Goal: Transaction & Acquisition: Purchase product/service

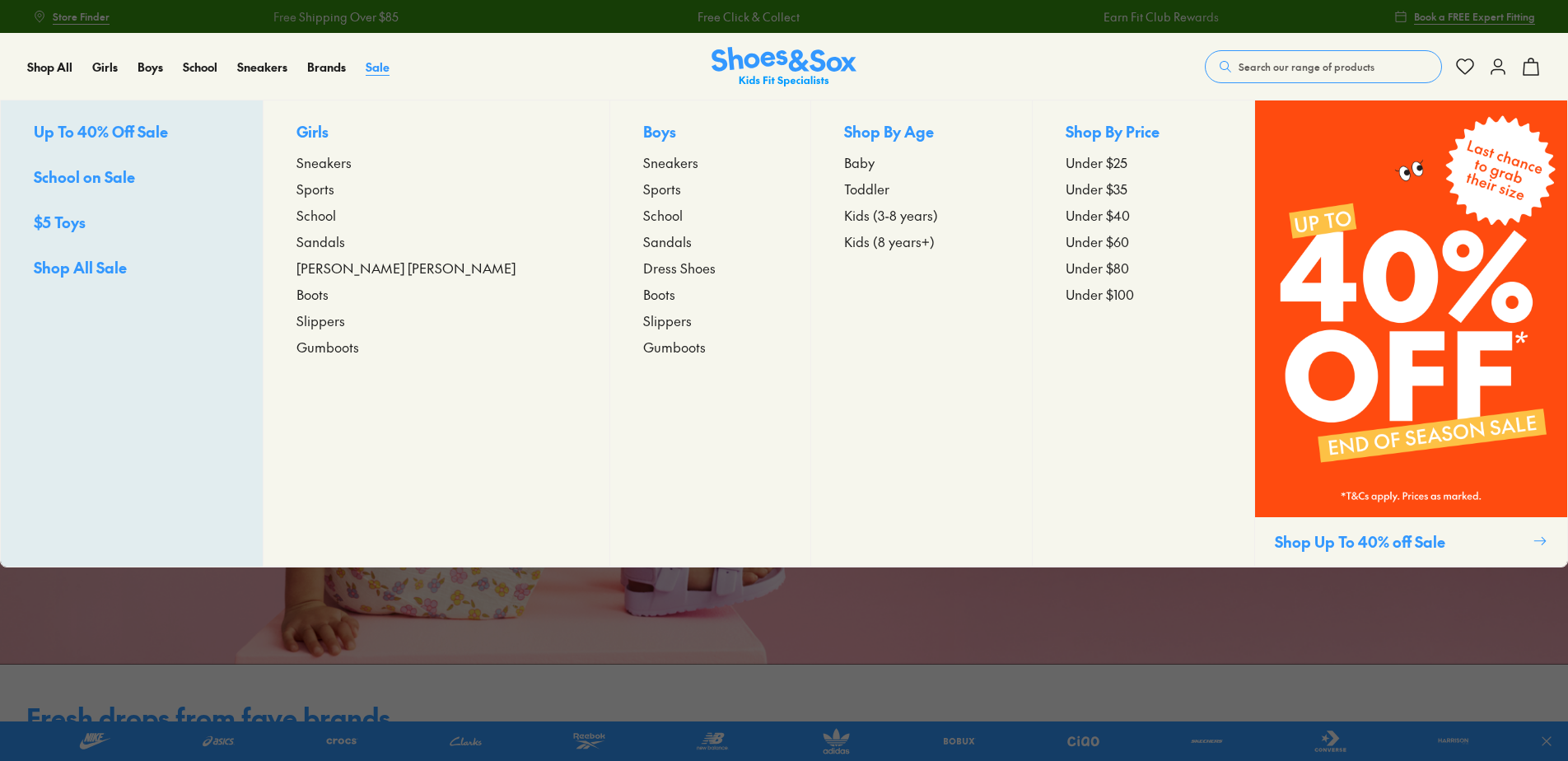
click at [388, 70] on span "Sale" at bounding box center [377, 67] width 24 height 16
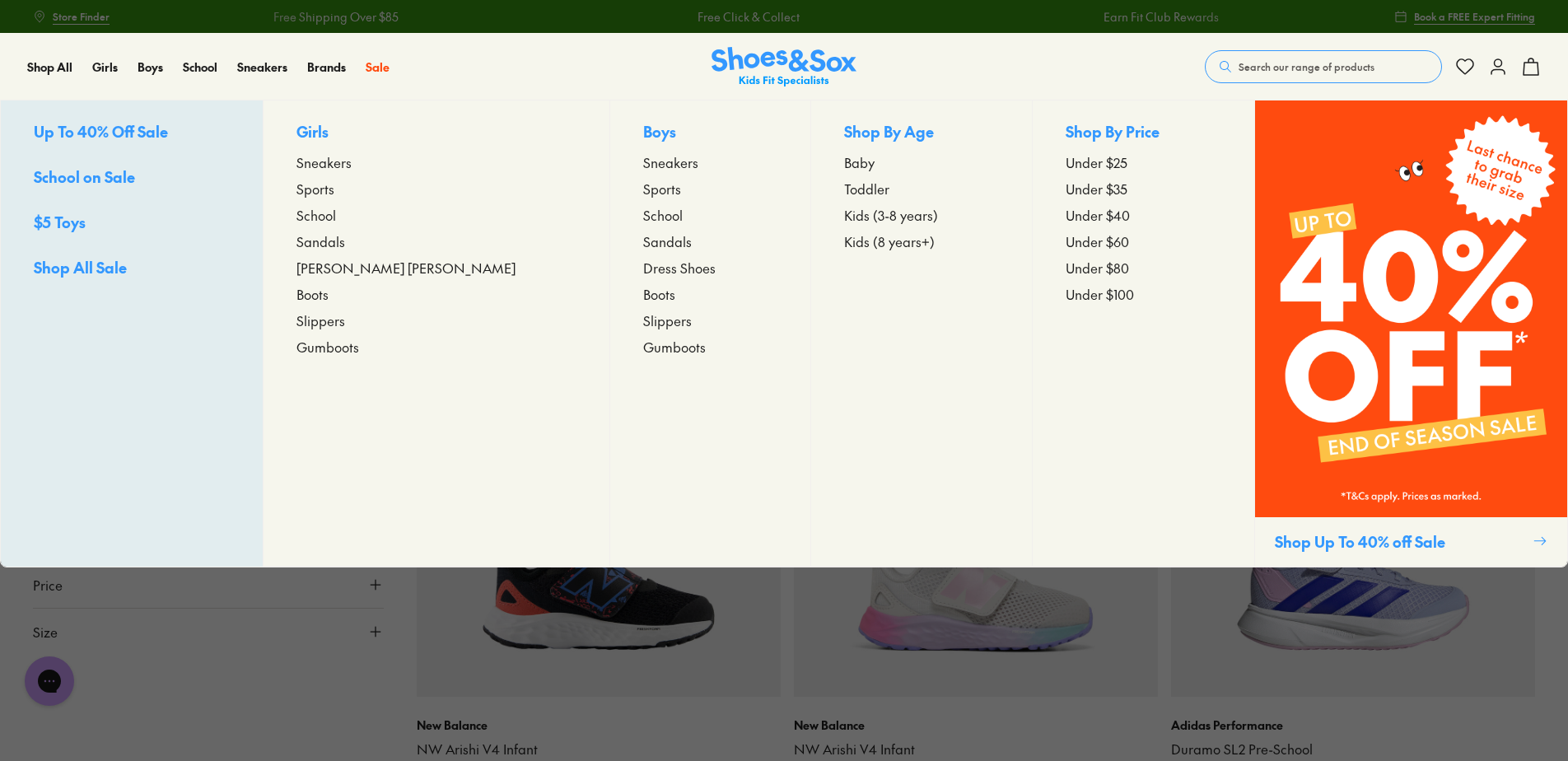
click at [88, 127] on span "Up To 40% Off Sale" at bounding box center [100, 131] width 134 height 21
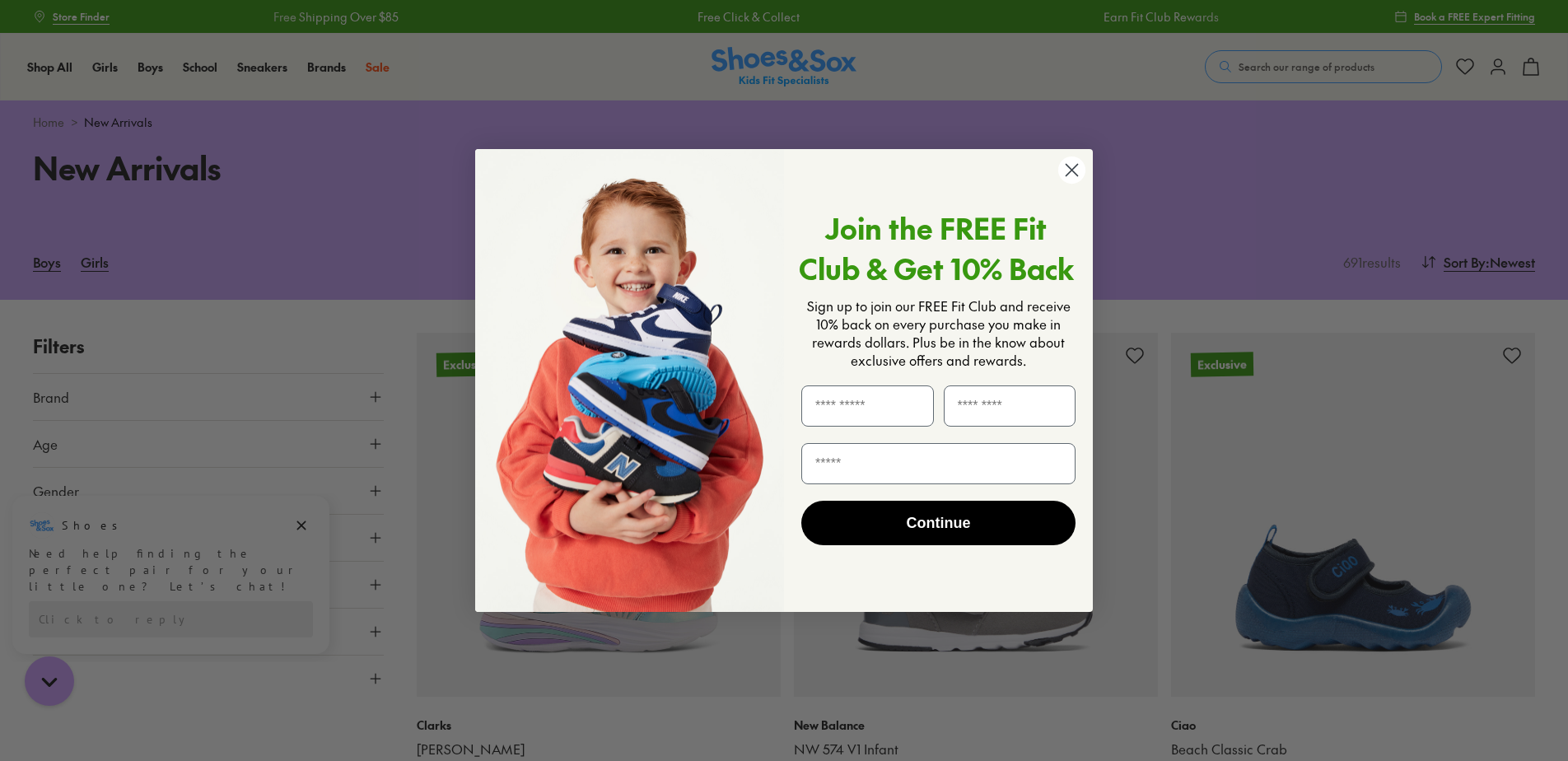
click at [1063, 167] on circle "Close dialog" at bounding box center [1072, 170] width 27 height 27
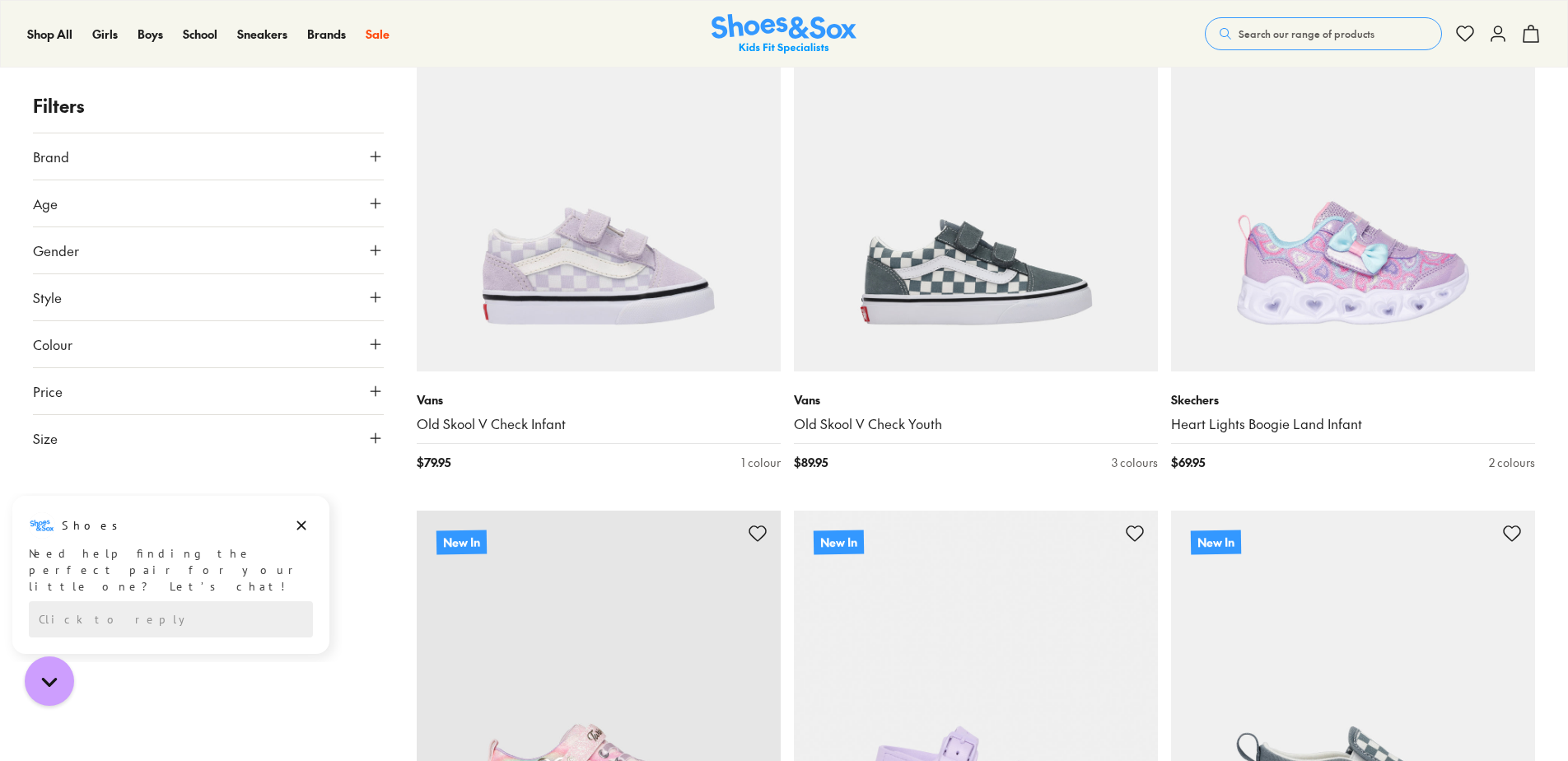
scroll to position [3869, 0]
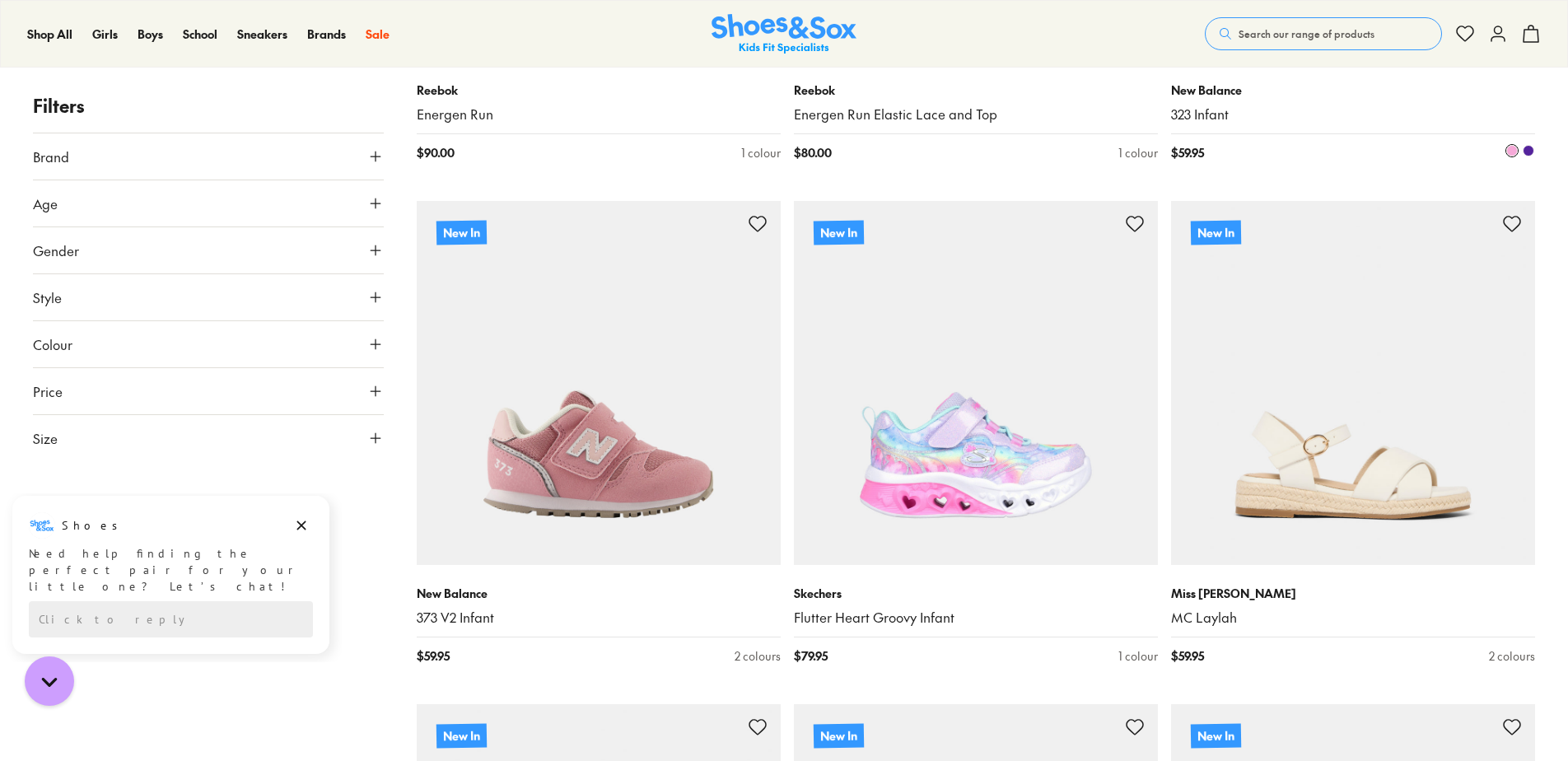
scroll to position [9302, 0]
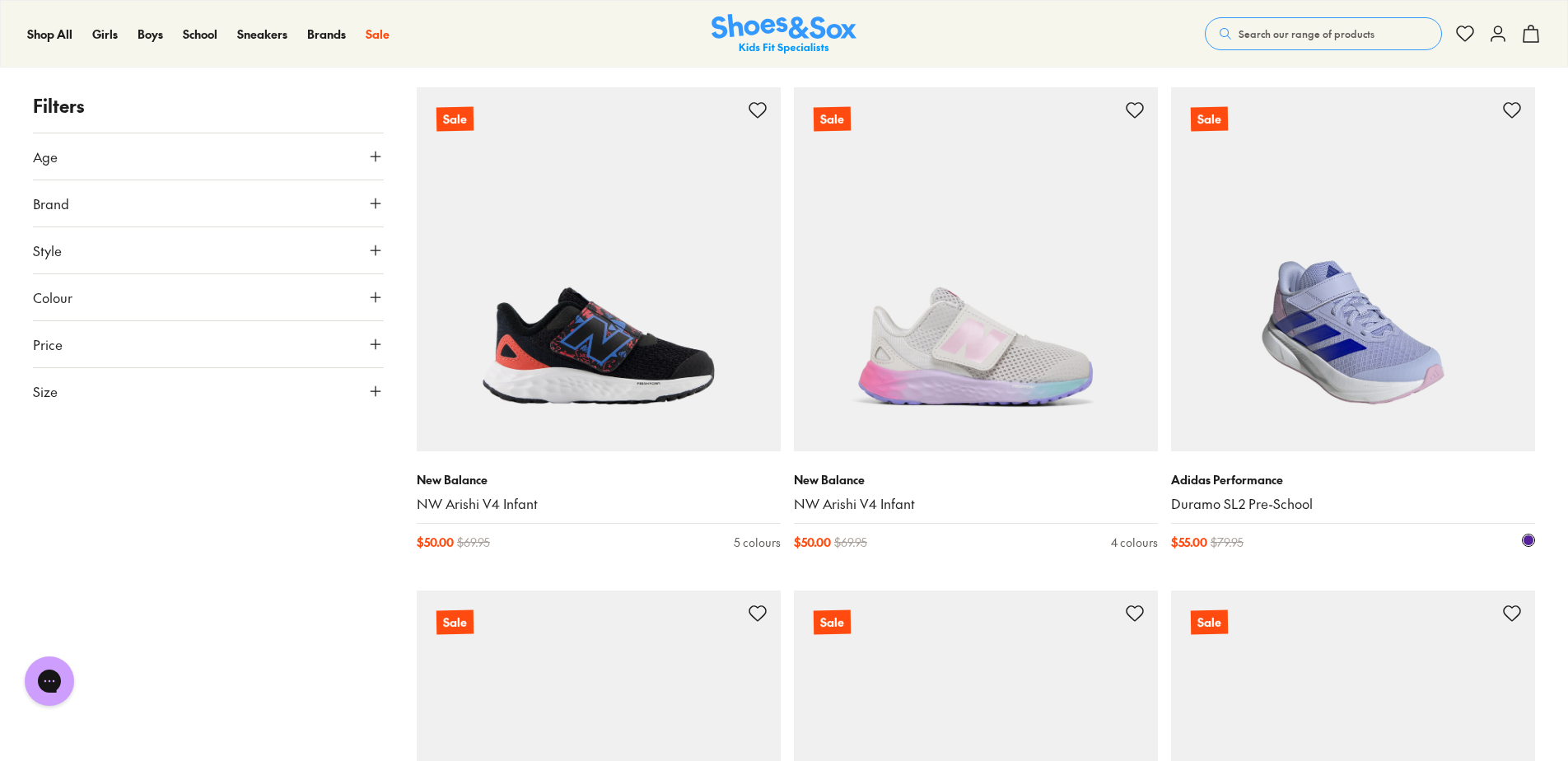
scroll to position [247, 0]
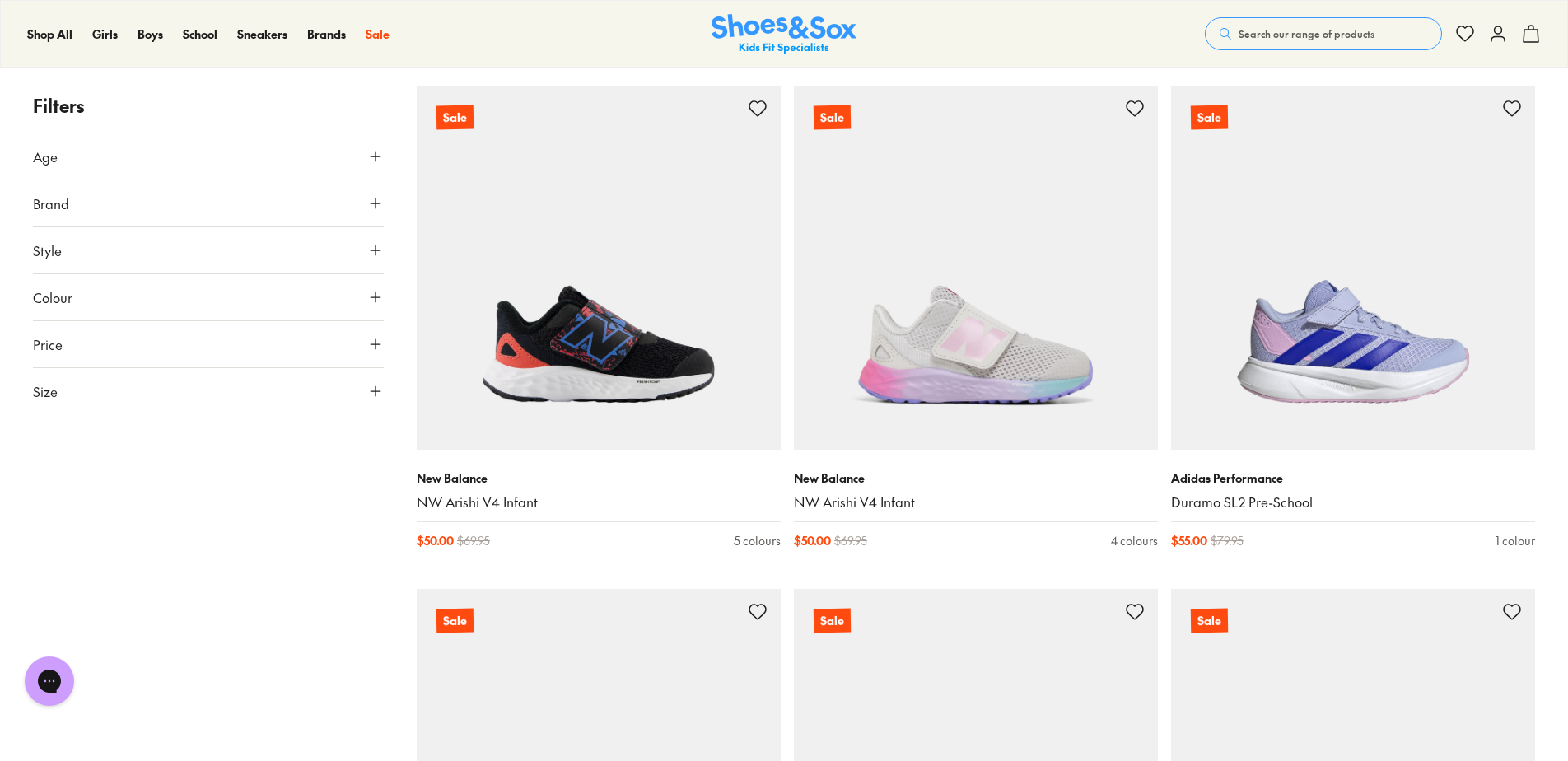
click at [373, 155] on icon at bounding box center [375, 156] width 16 height 16
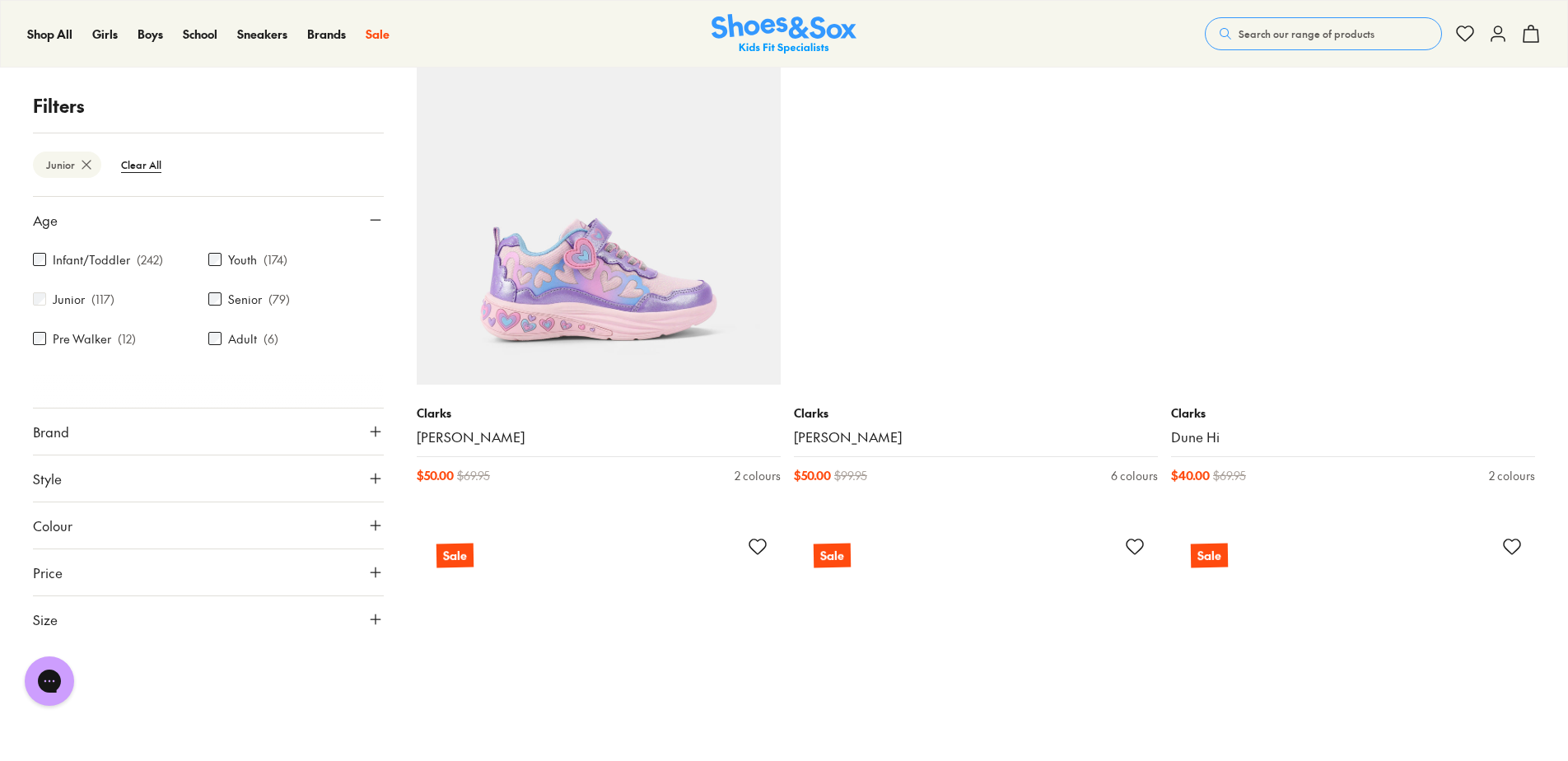
scroll to position [350, 0]
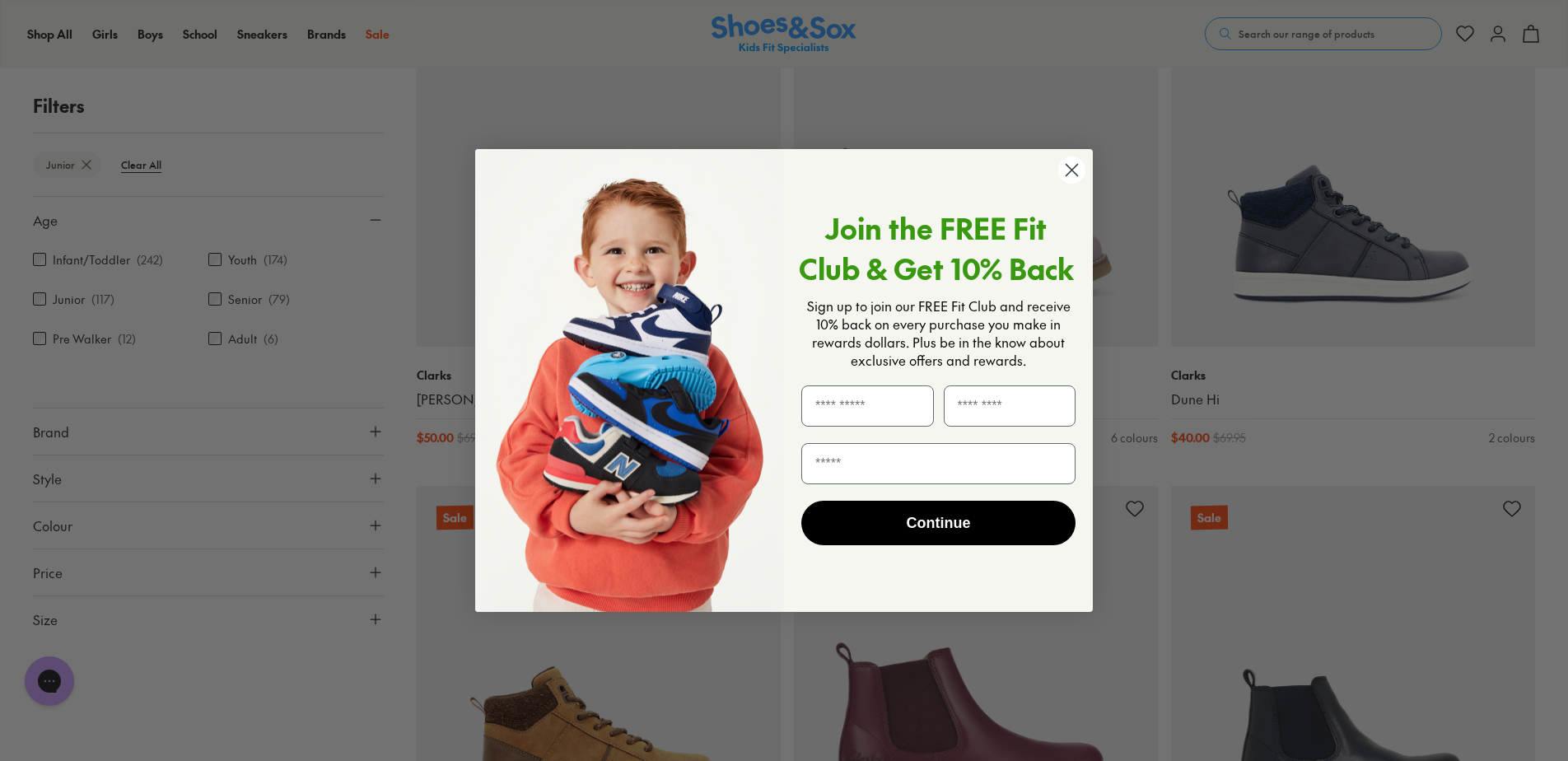
click at [1076, 171] on circle "Close dialog" at bounding box center [1072, 170] width 27 height 27
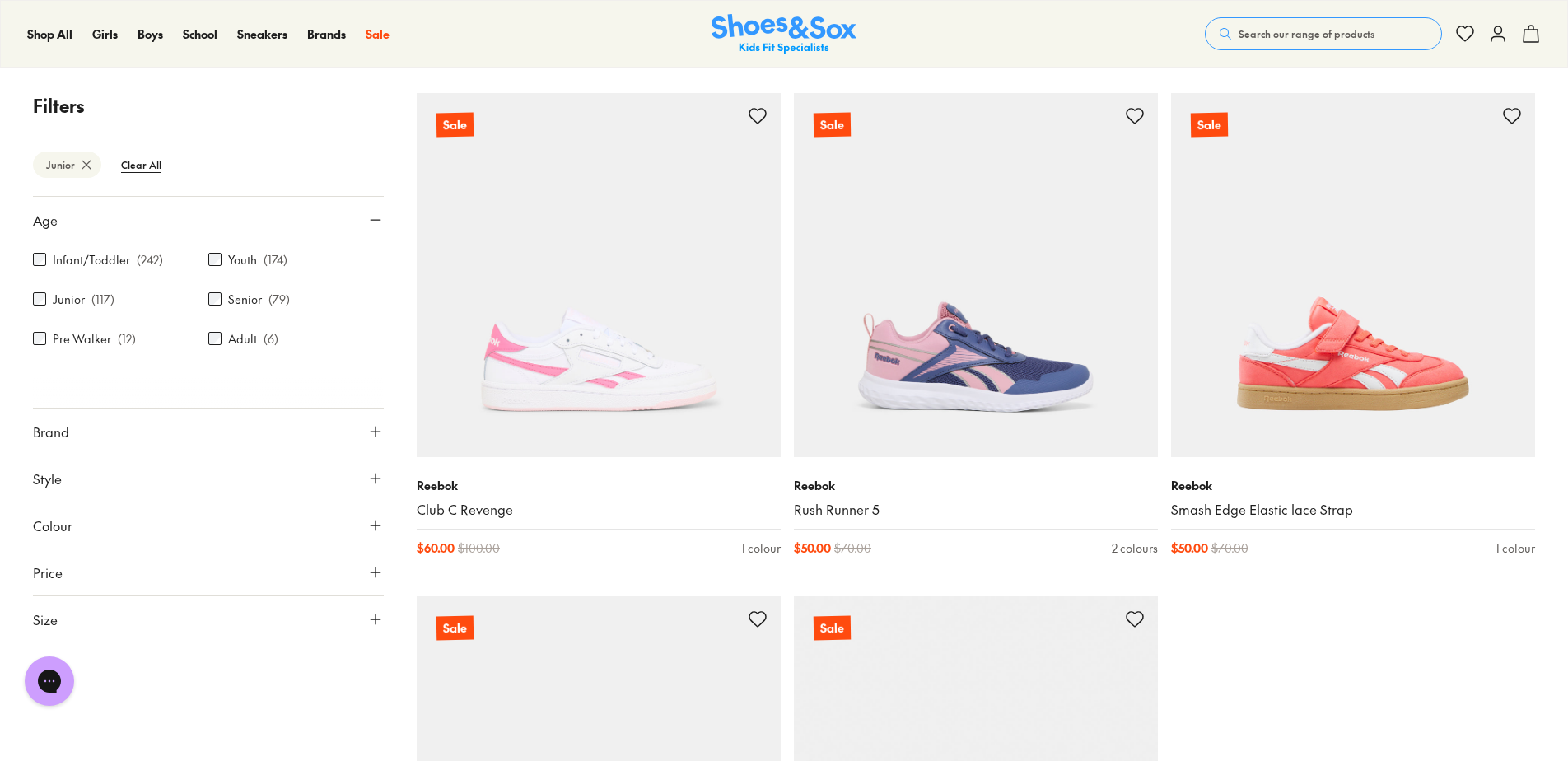
scroll to position [4795, 0]
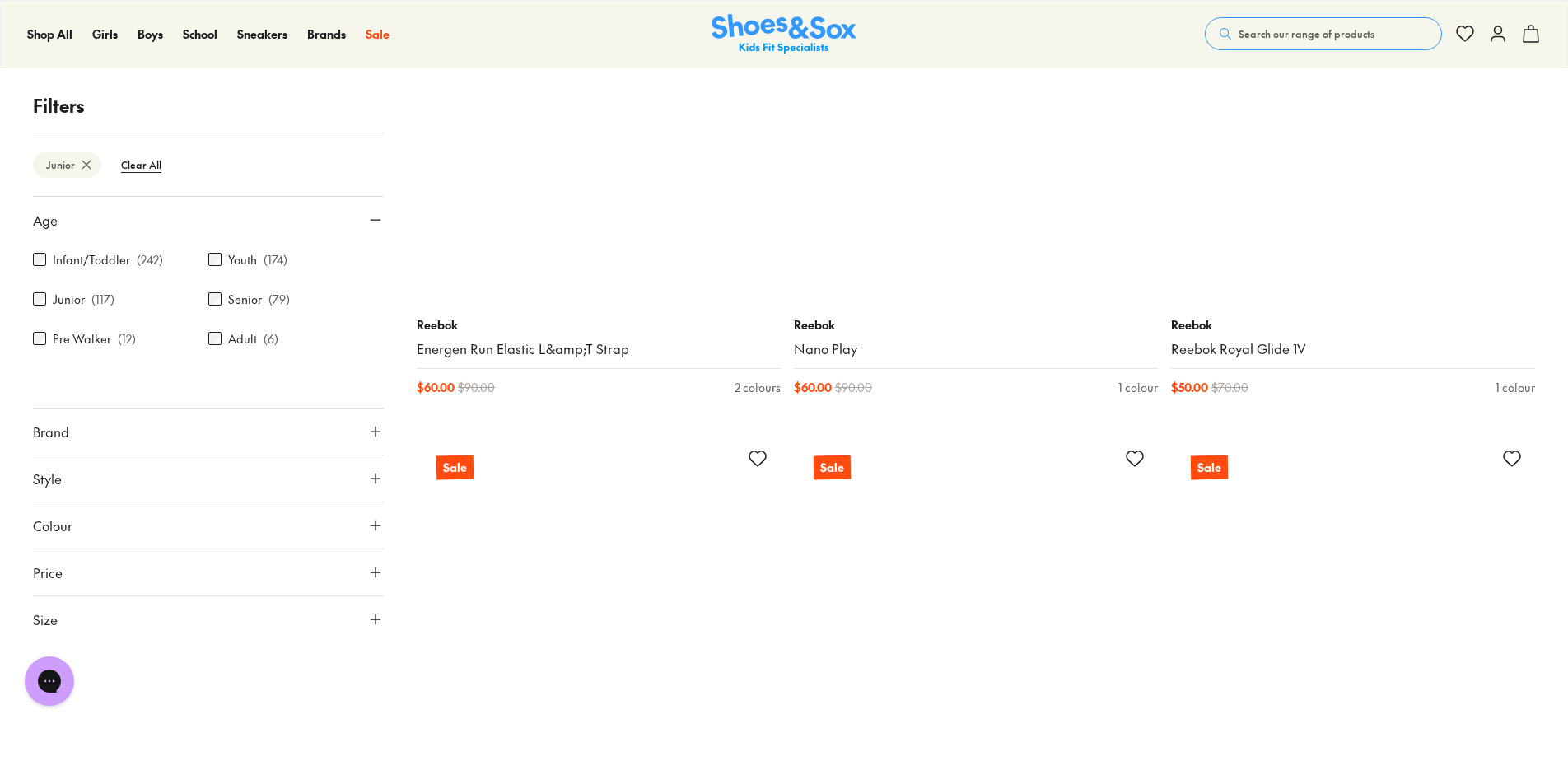
scroll to position [8417, 0]
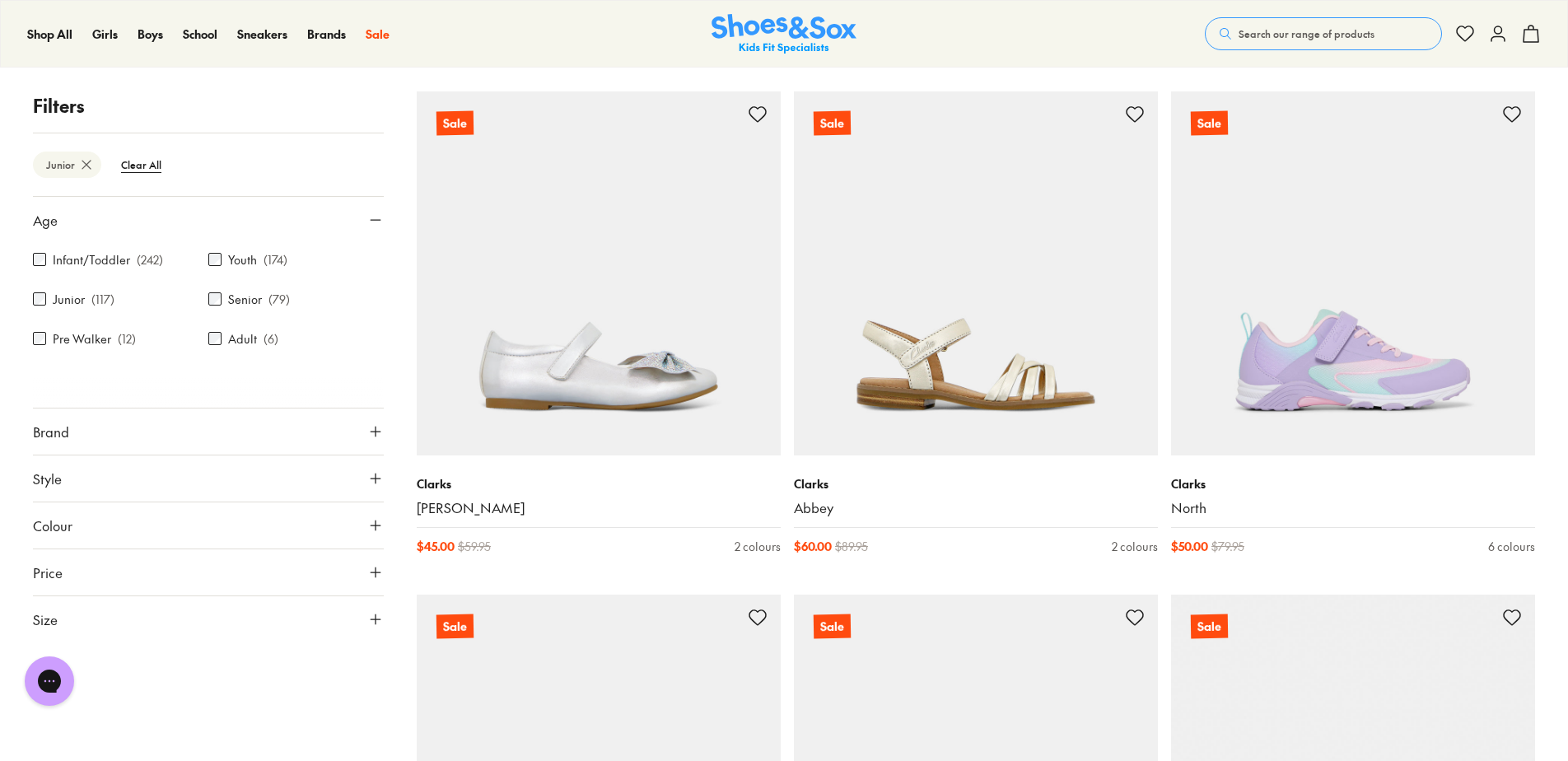
scroll to position [14838, 0]
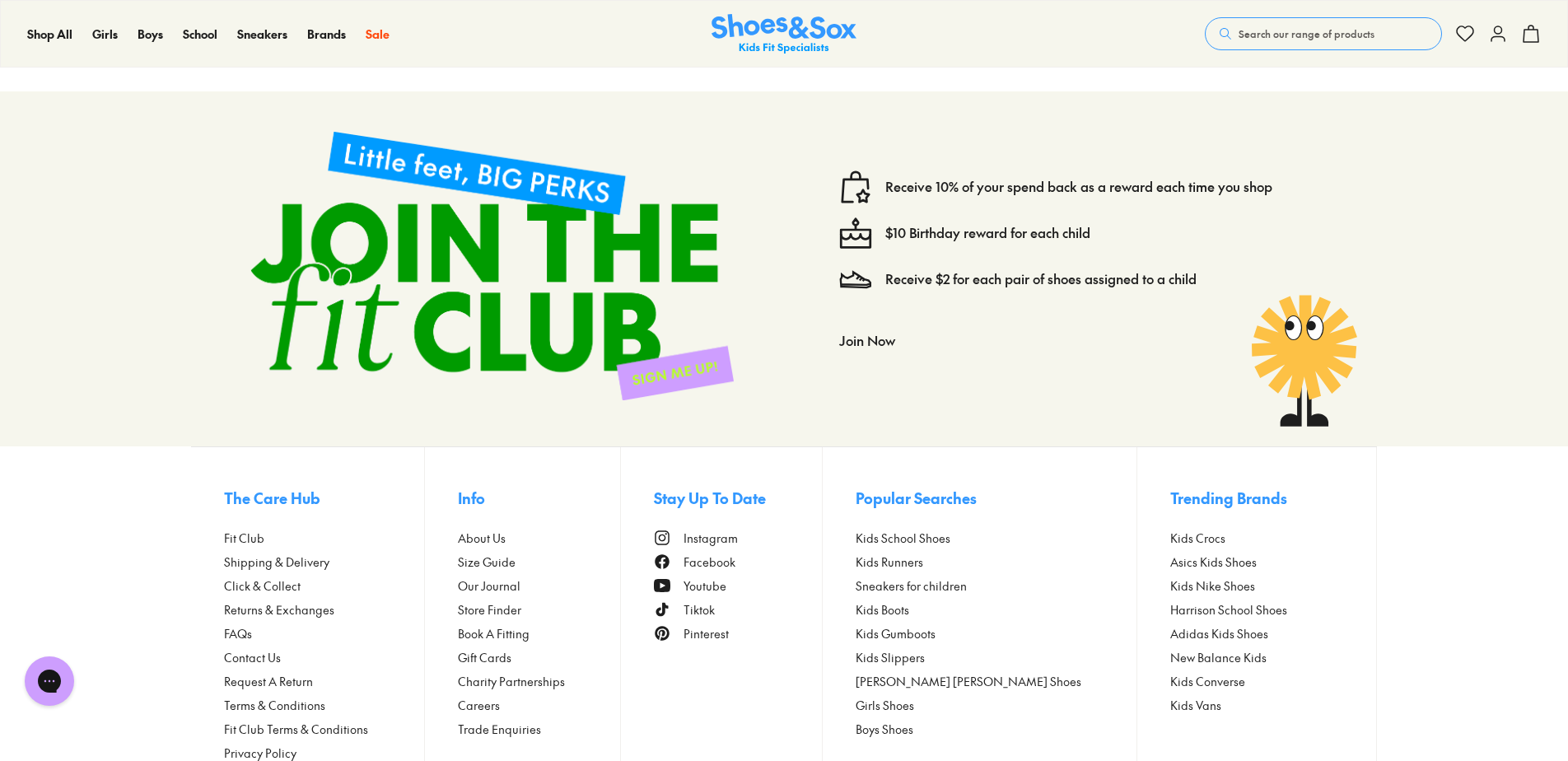
scroll to position [20025, 0]
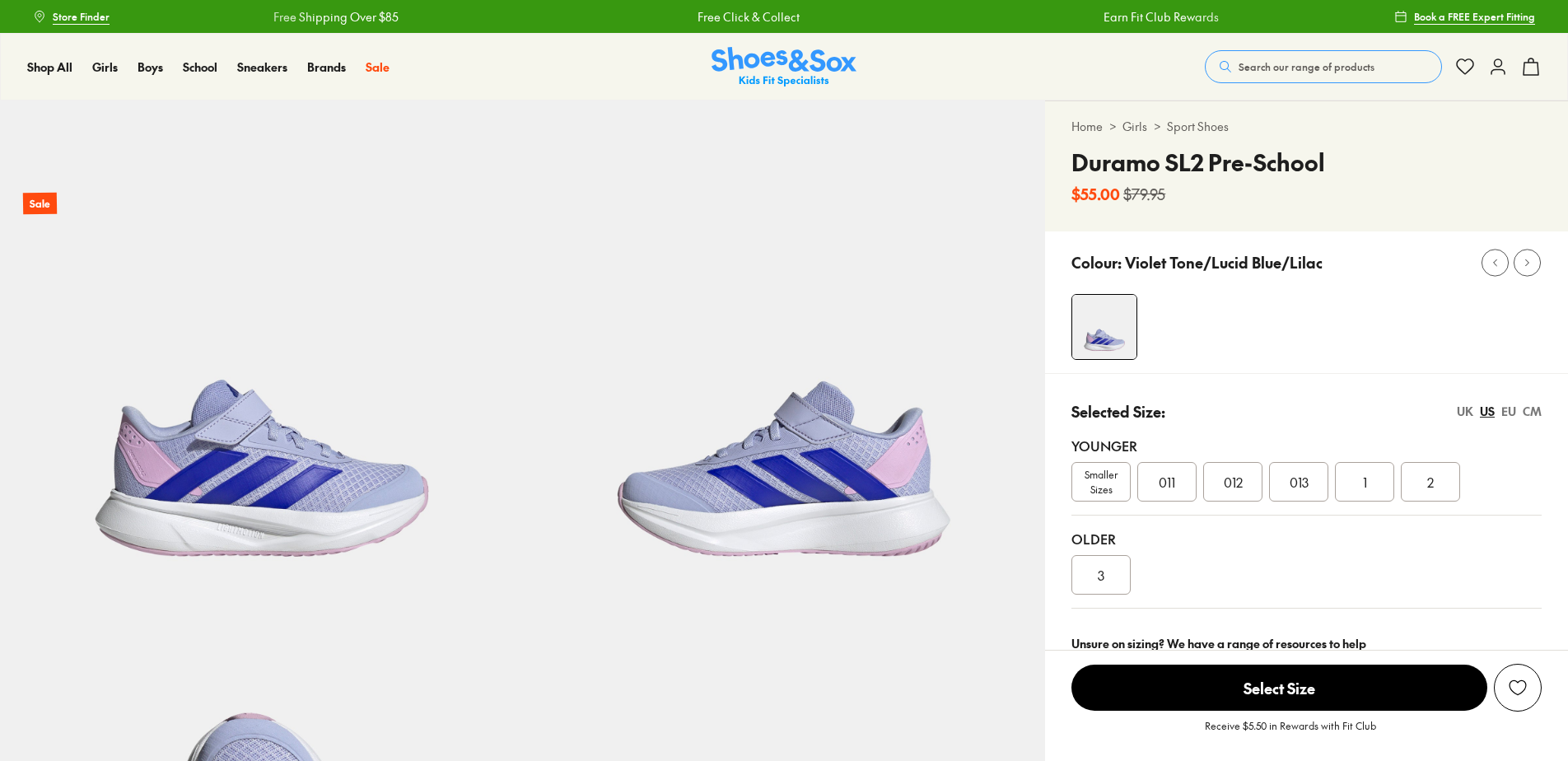
select select "*"
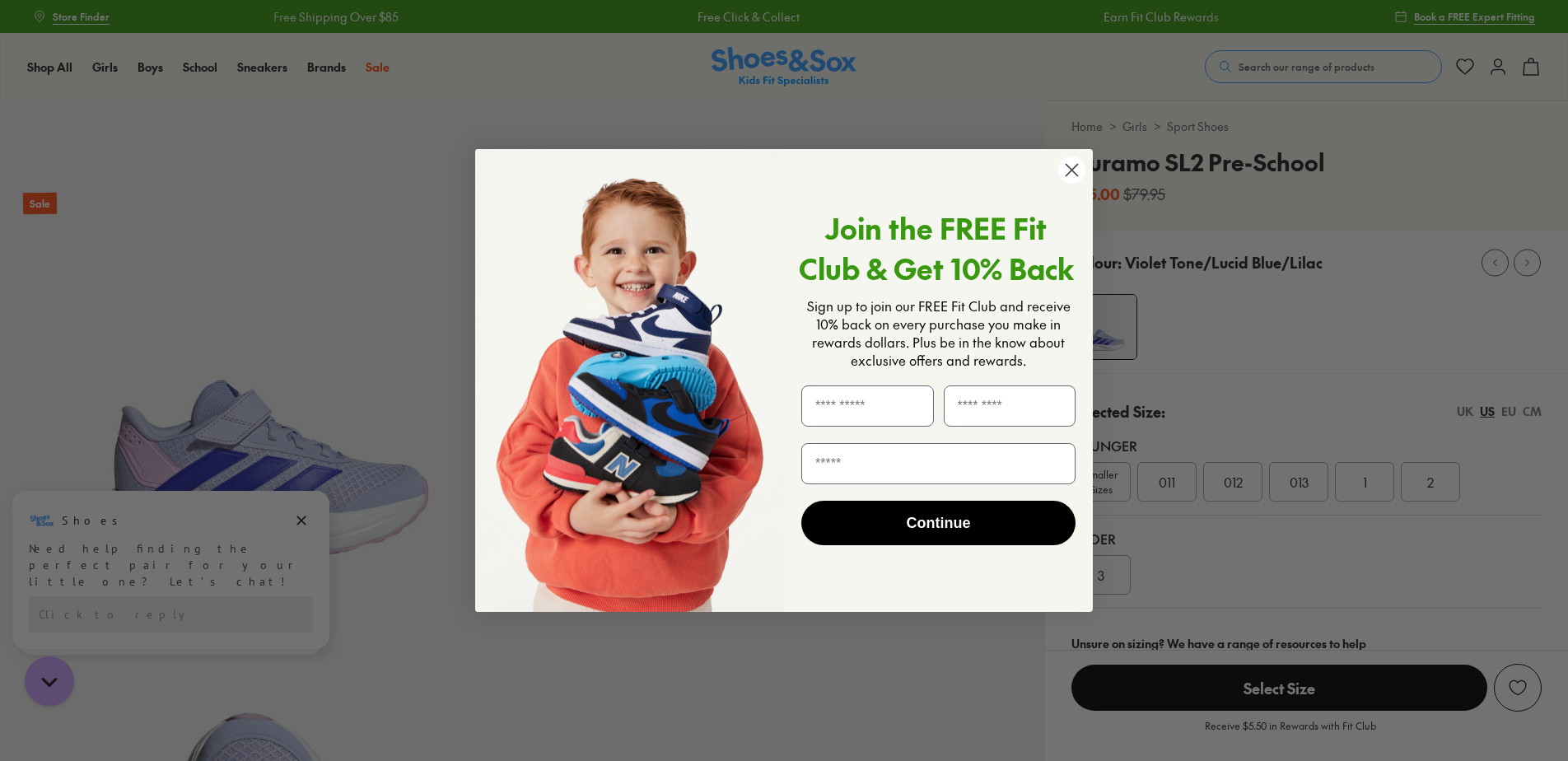
click at [1072, 175] on circle "Close dialog" at bounding box center [1072, 170] width 27 height 27
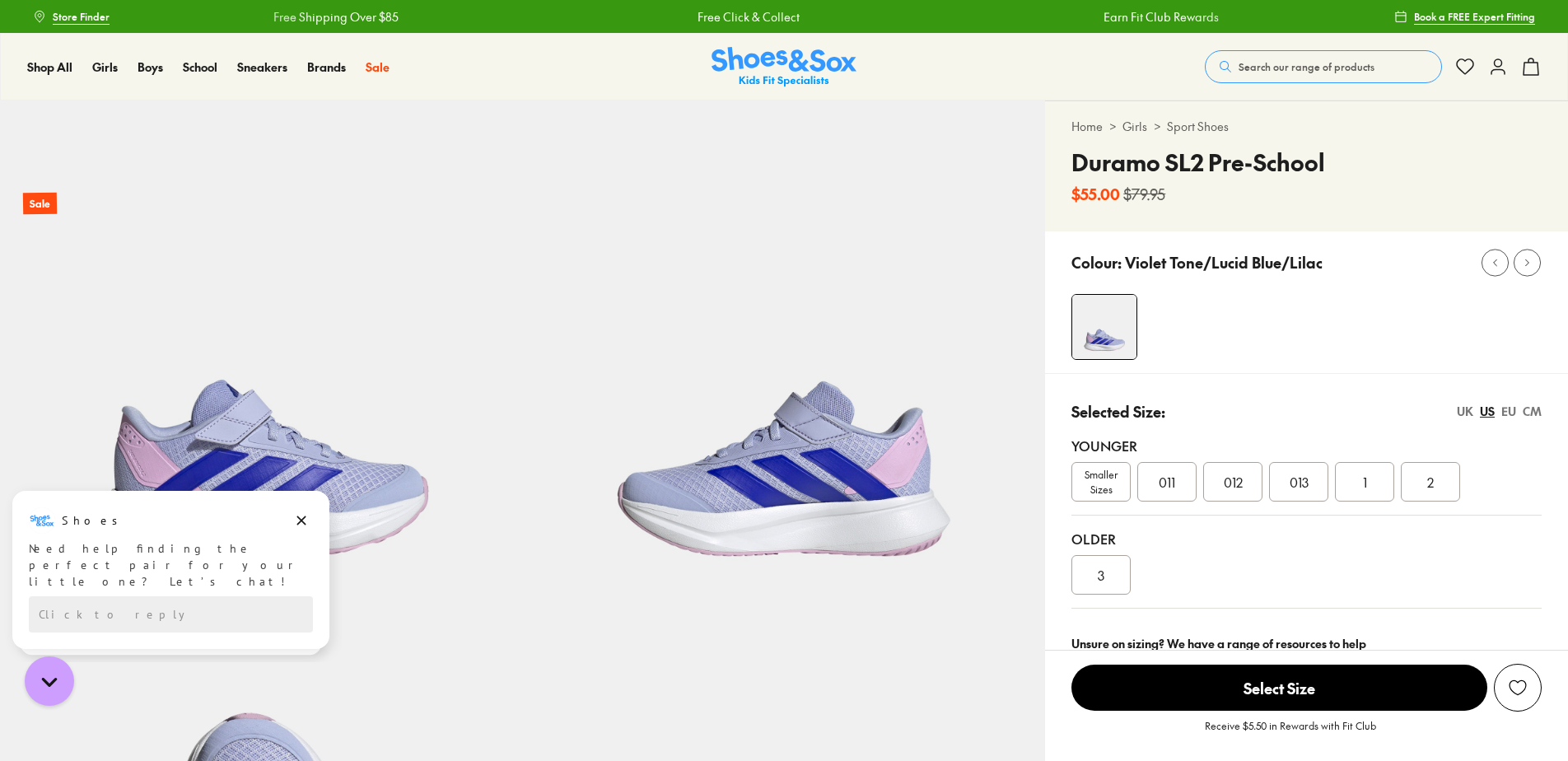
click at [1238, 478] on span "012" at bounding box center [1233, 482] width 19 height 20
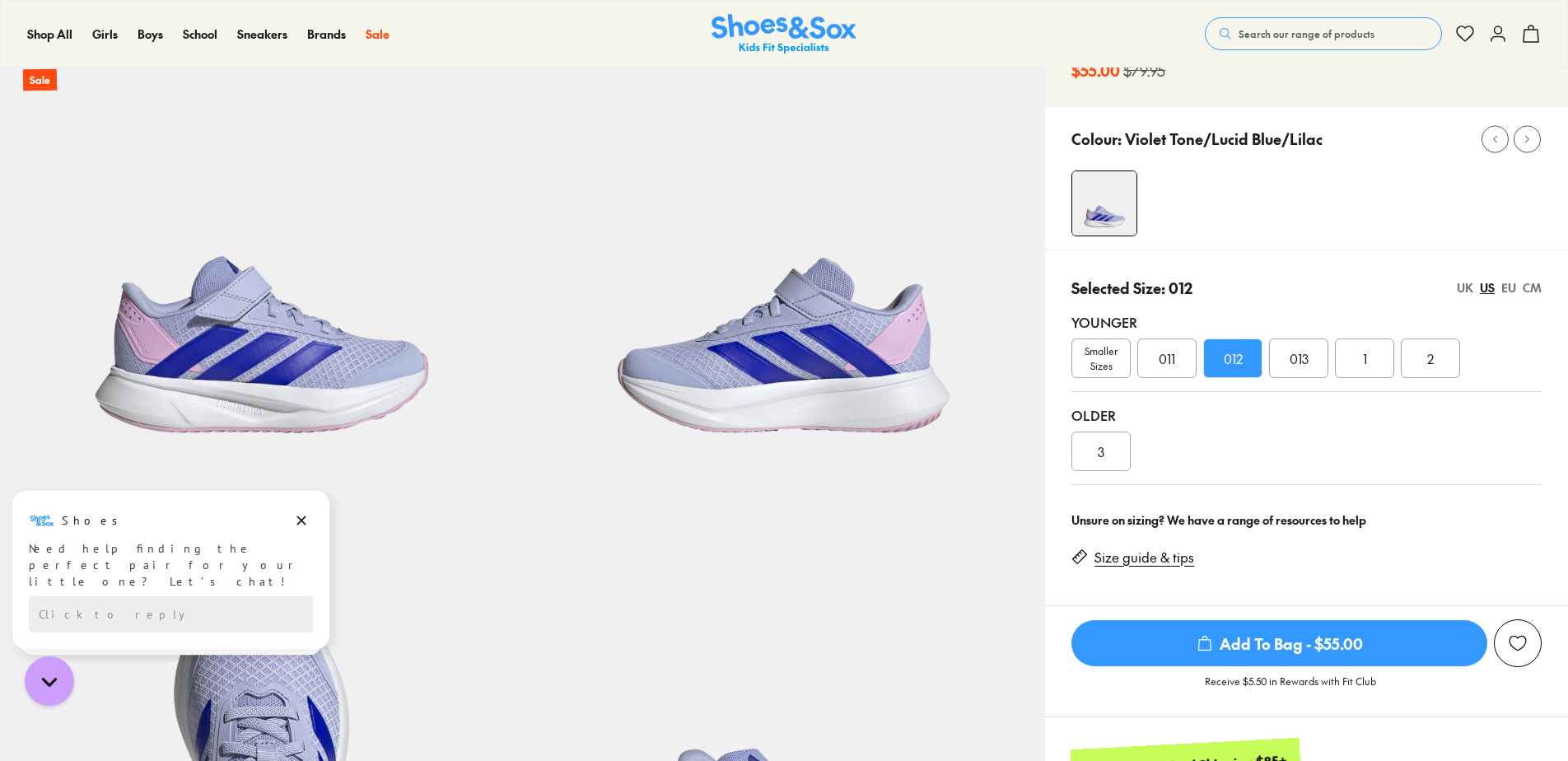
scroll to position [82, 0]
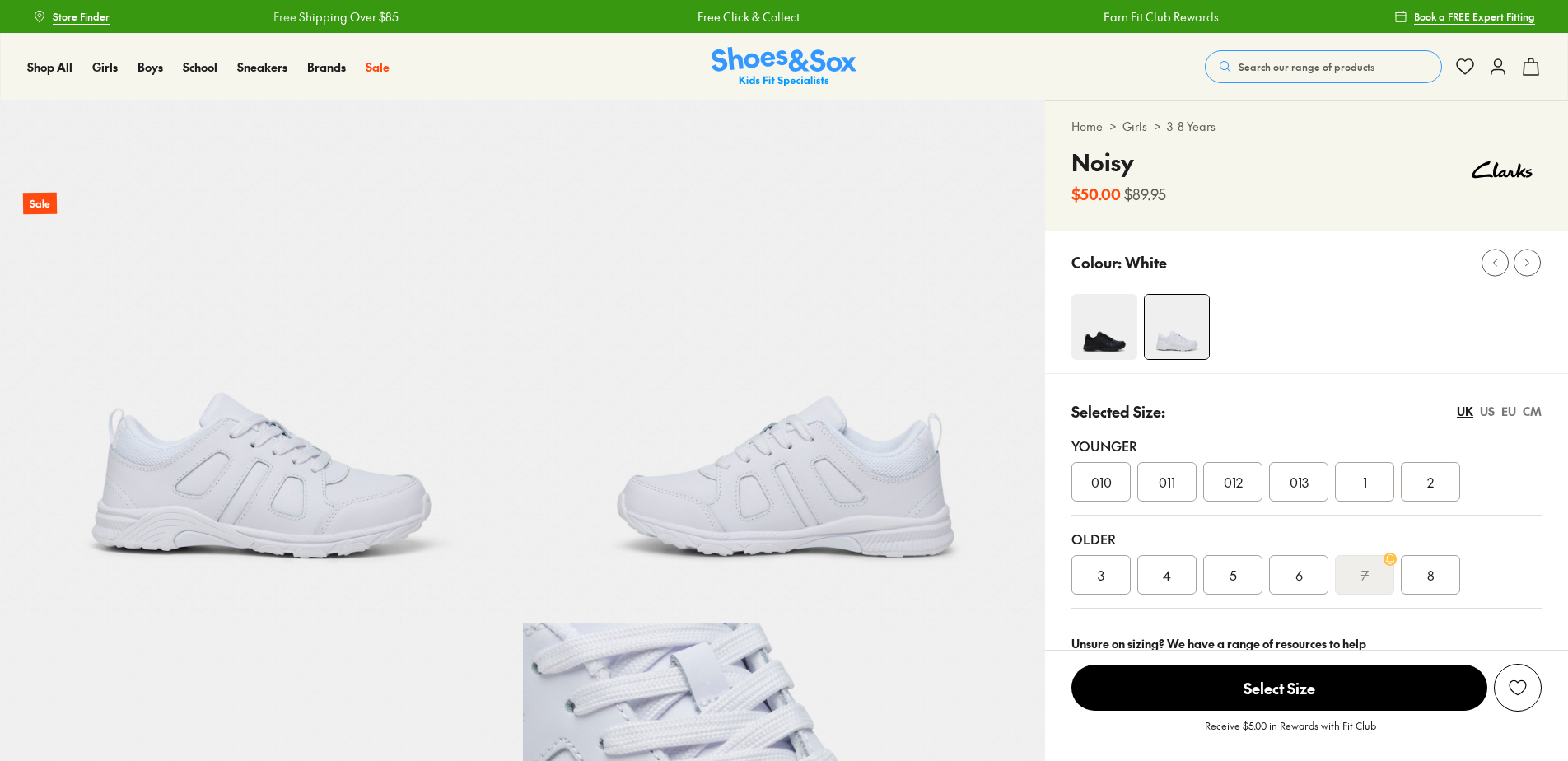
select select "*"
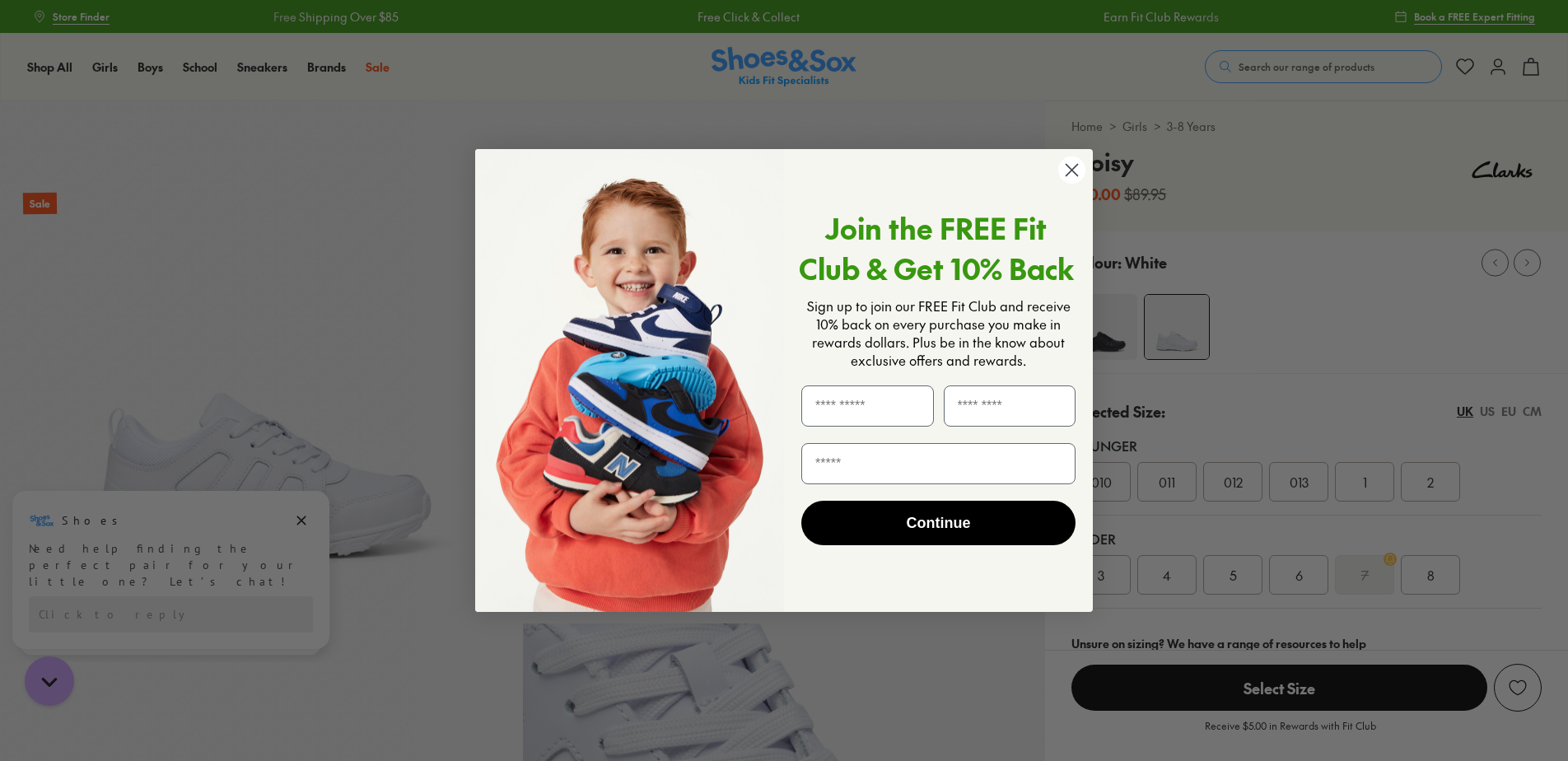
click at [1072, 176] on circle "Close dialog" at bounding box center [1072, 170] width 27 height 27
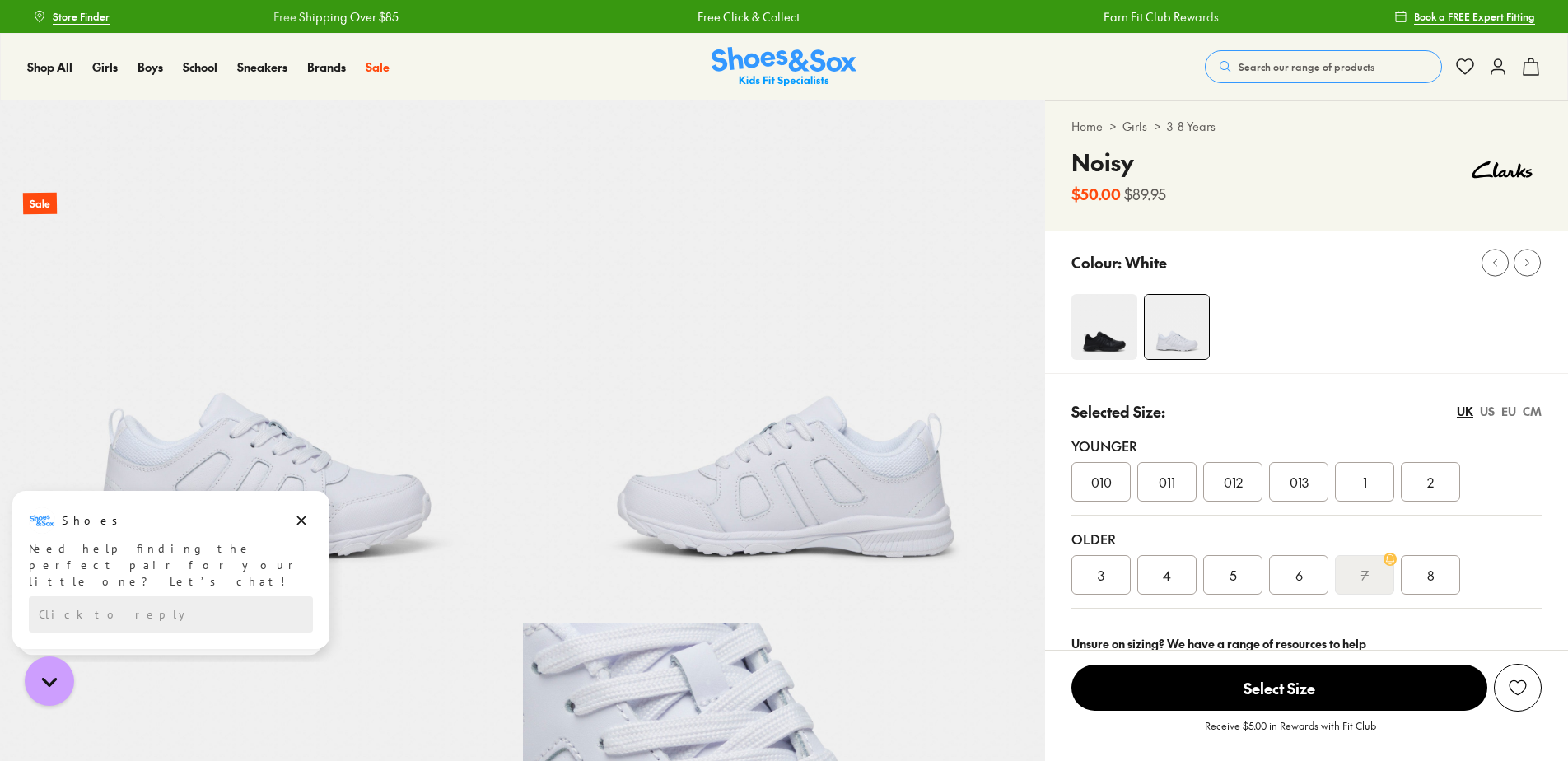
click at [1223, 473] on div "012" at bounding box center [1233, 482] width 60 height 40
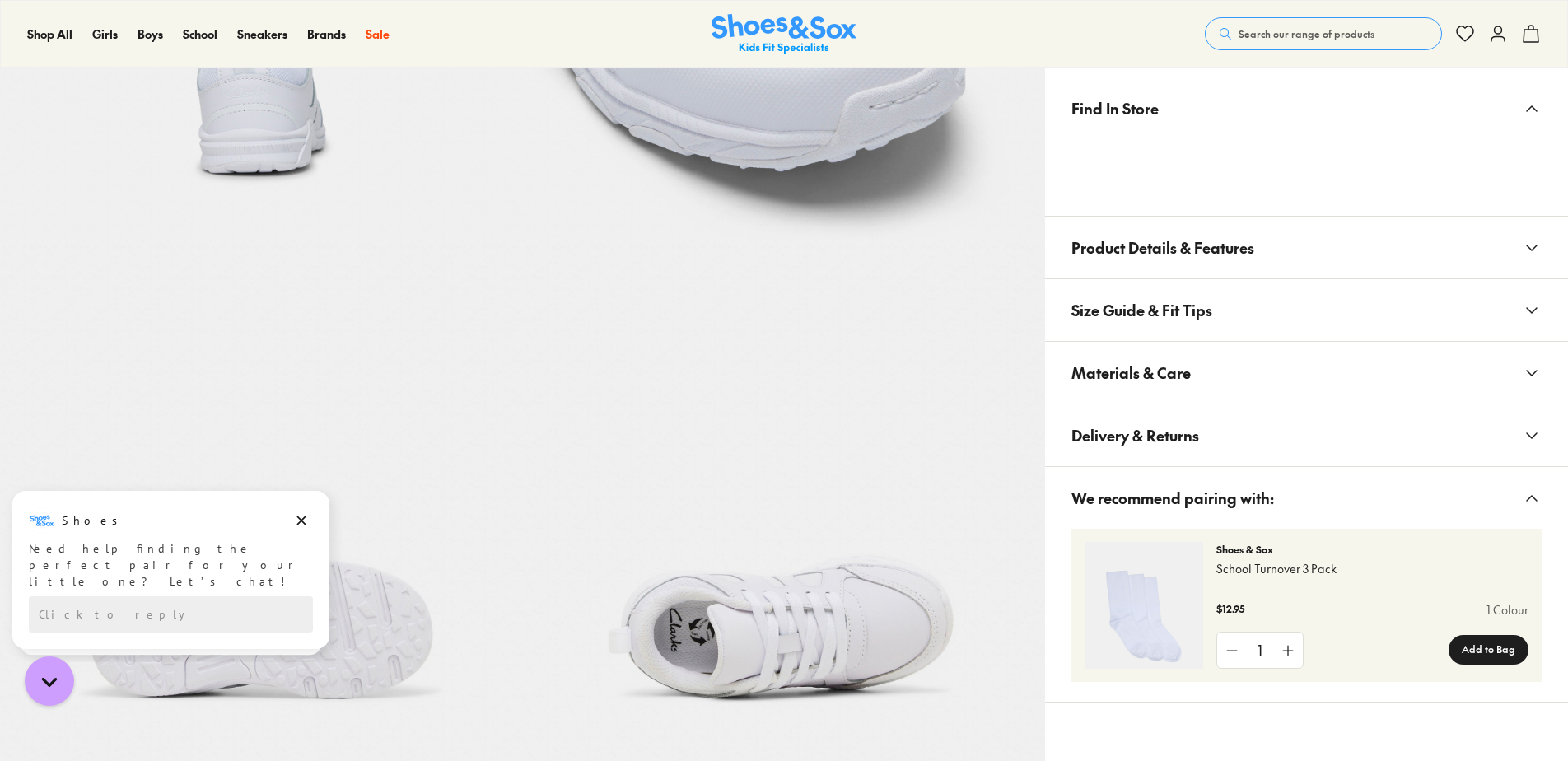
scroll to position [1399, 0]
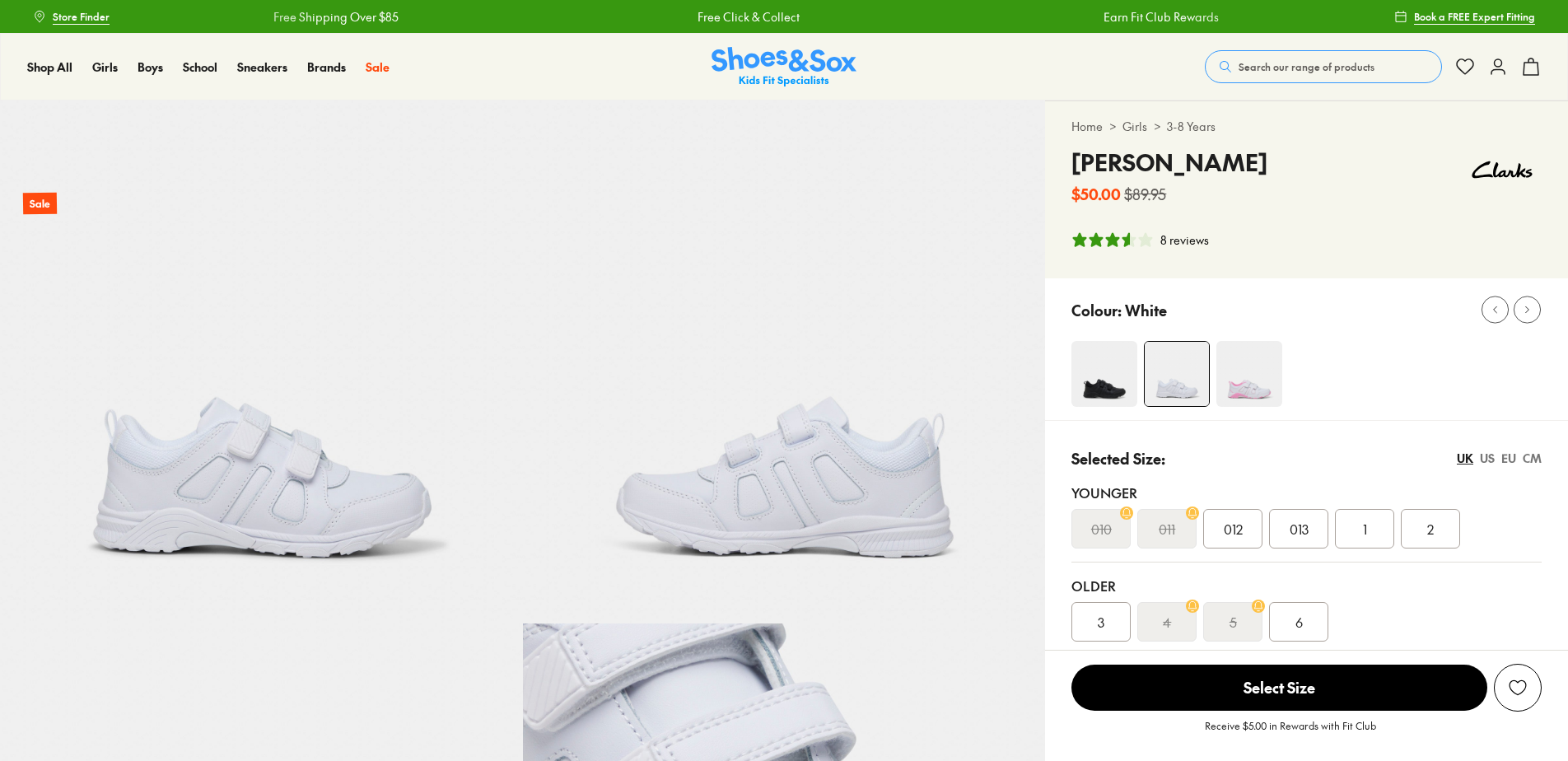
select select "*"
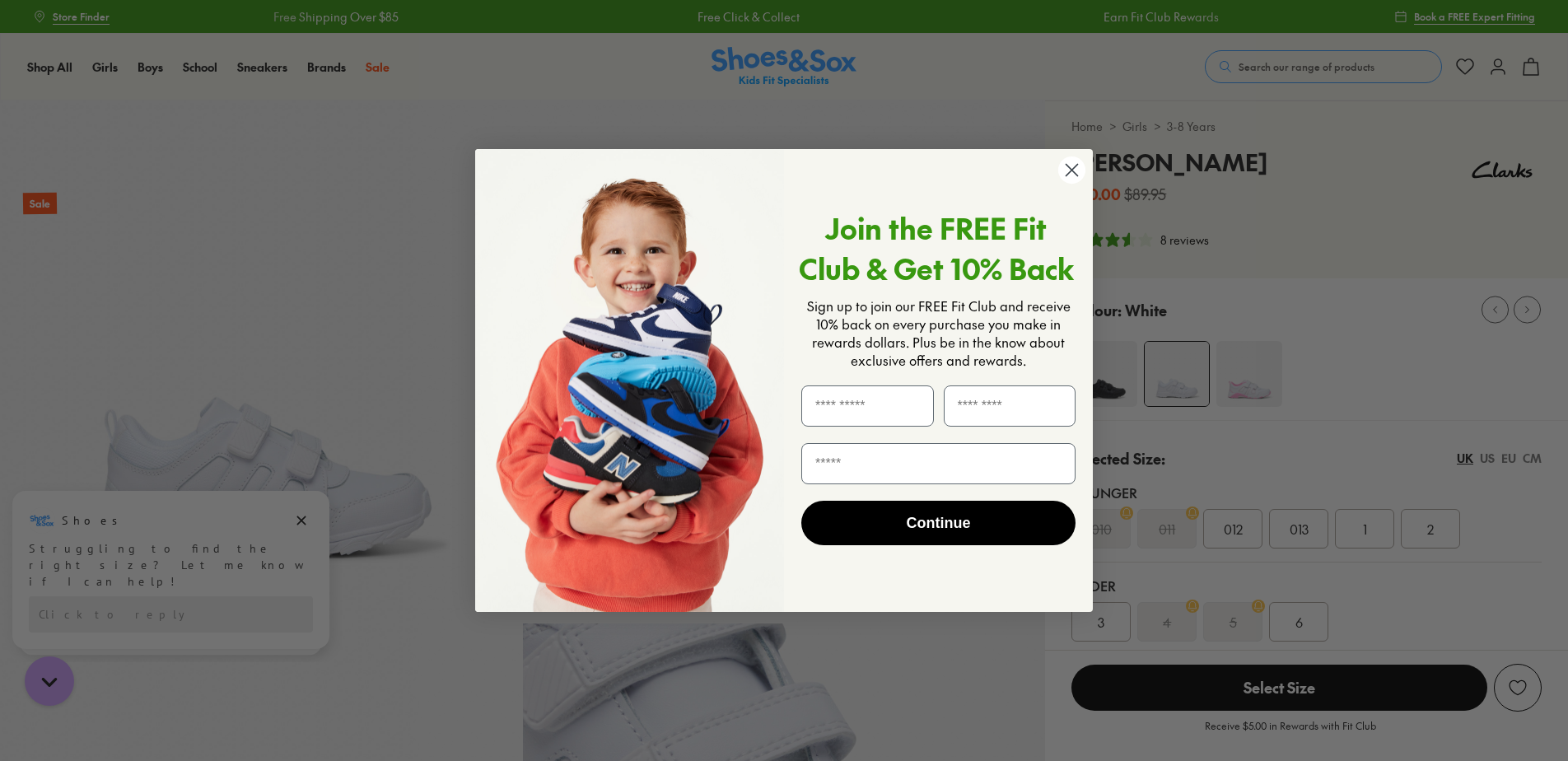
click at [1067, 183] on icon "Close dialog" at bounding box center [1072, 170] width 29 height 29
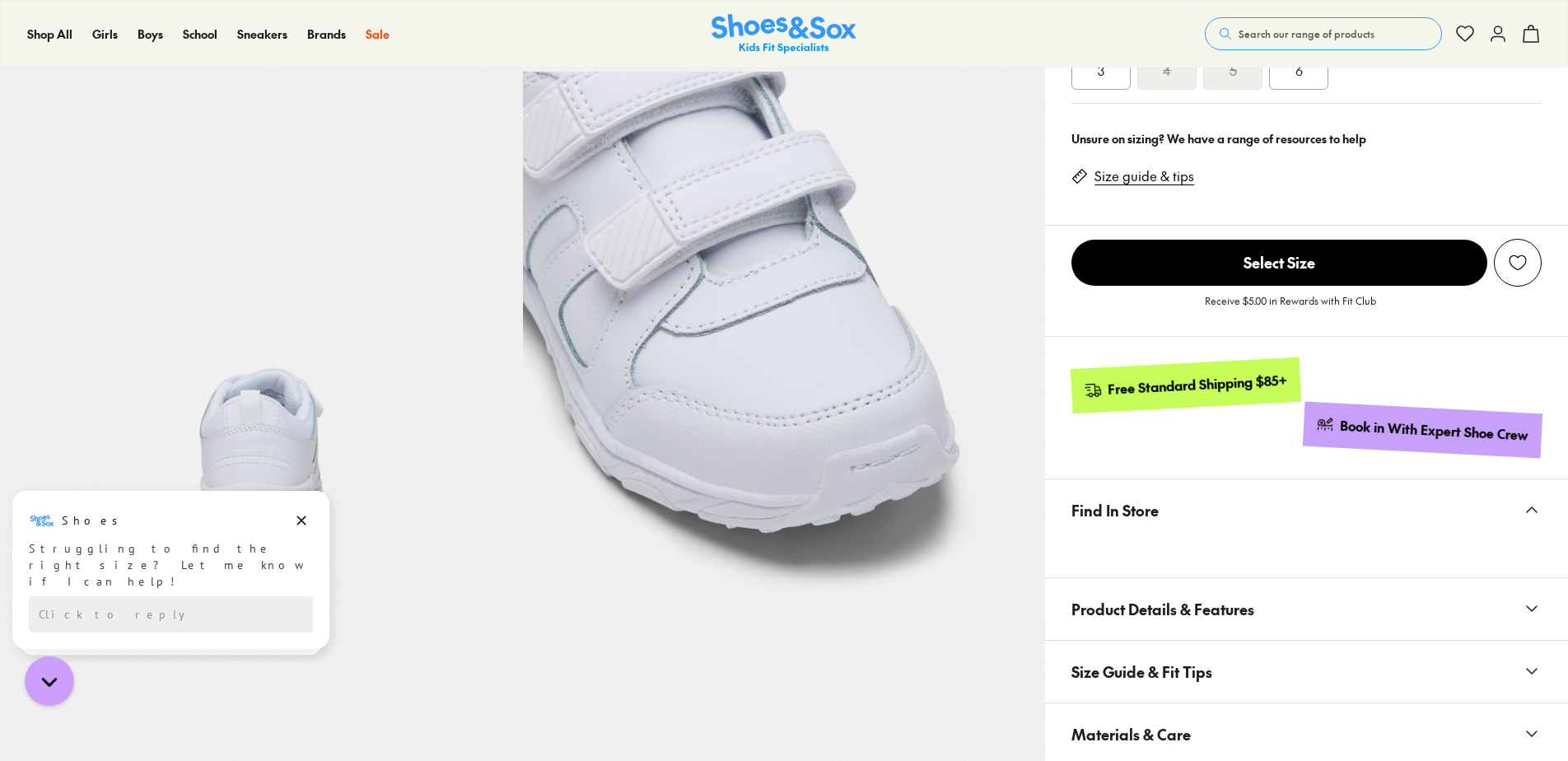
scroll to position [329, 0]
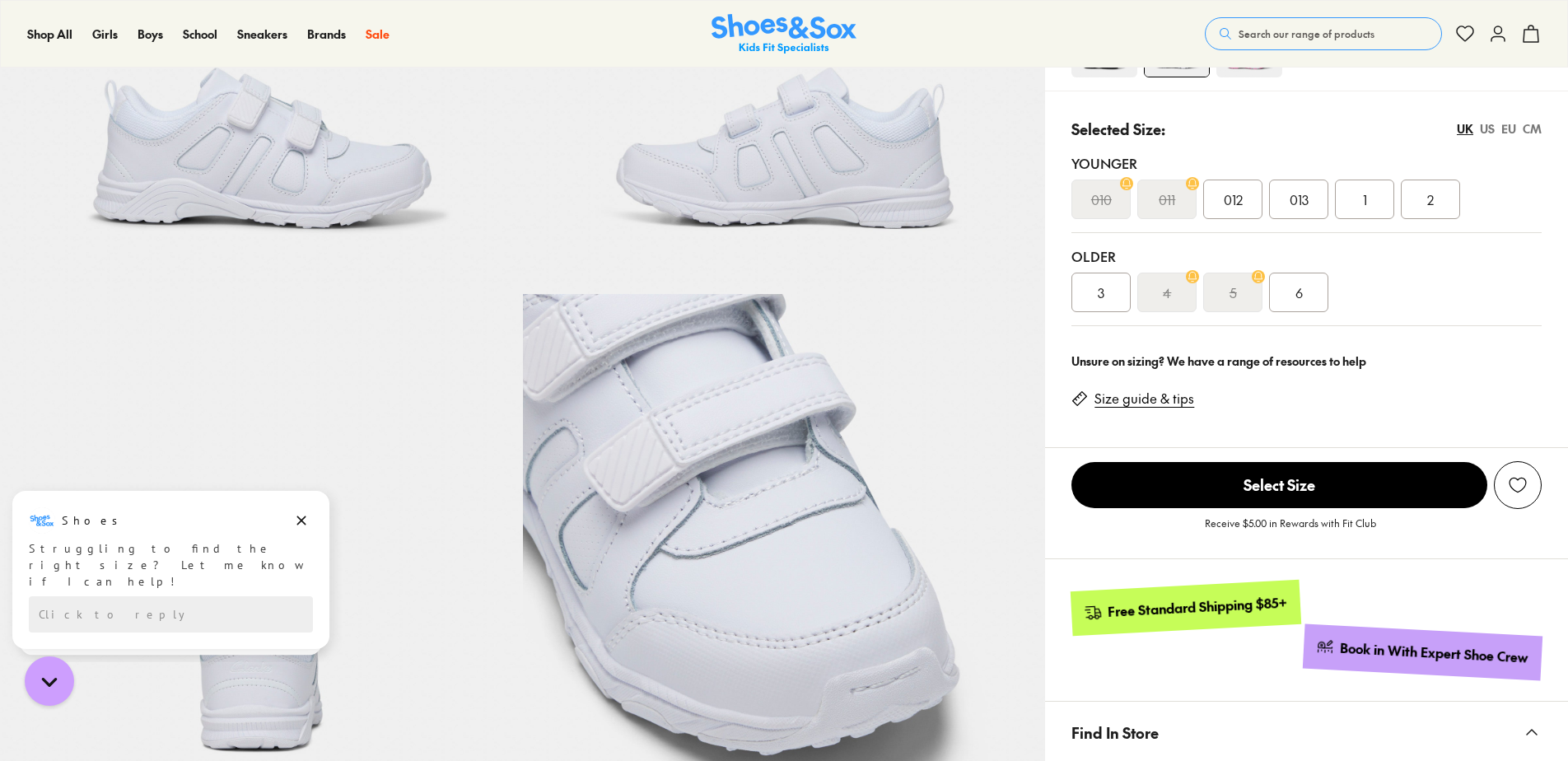
click at [1214, 211] on div "012" at bounding box center [1233, 200] width 60 height 40
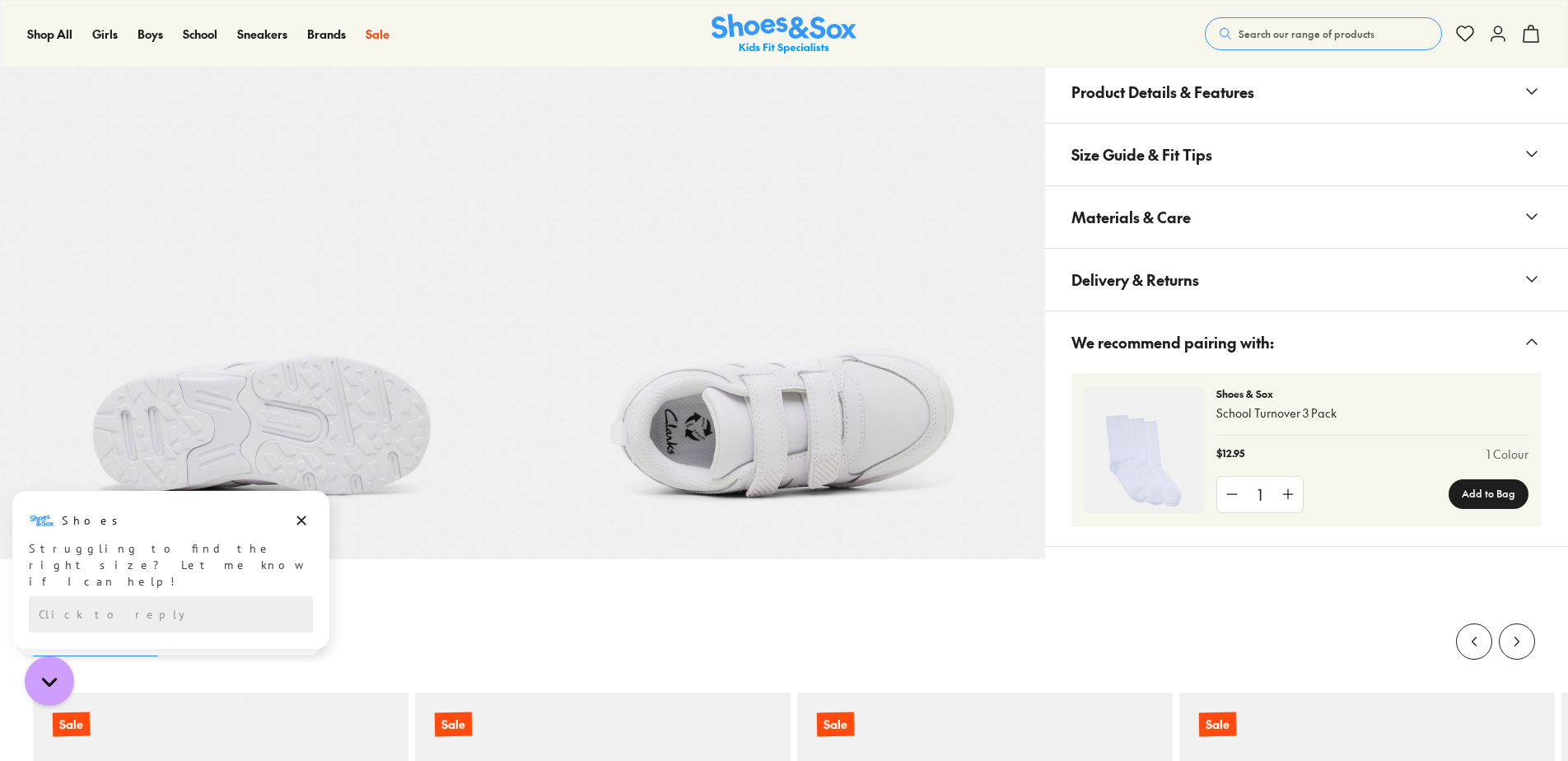
scroll to position [1152, 0]
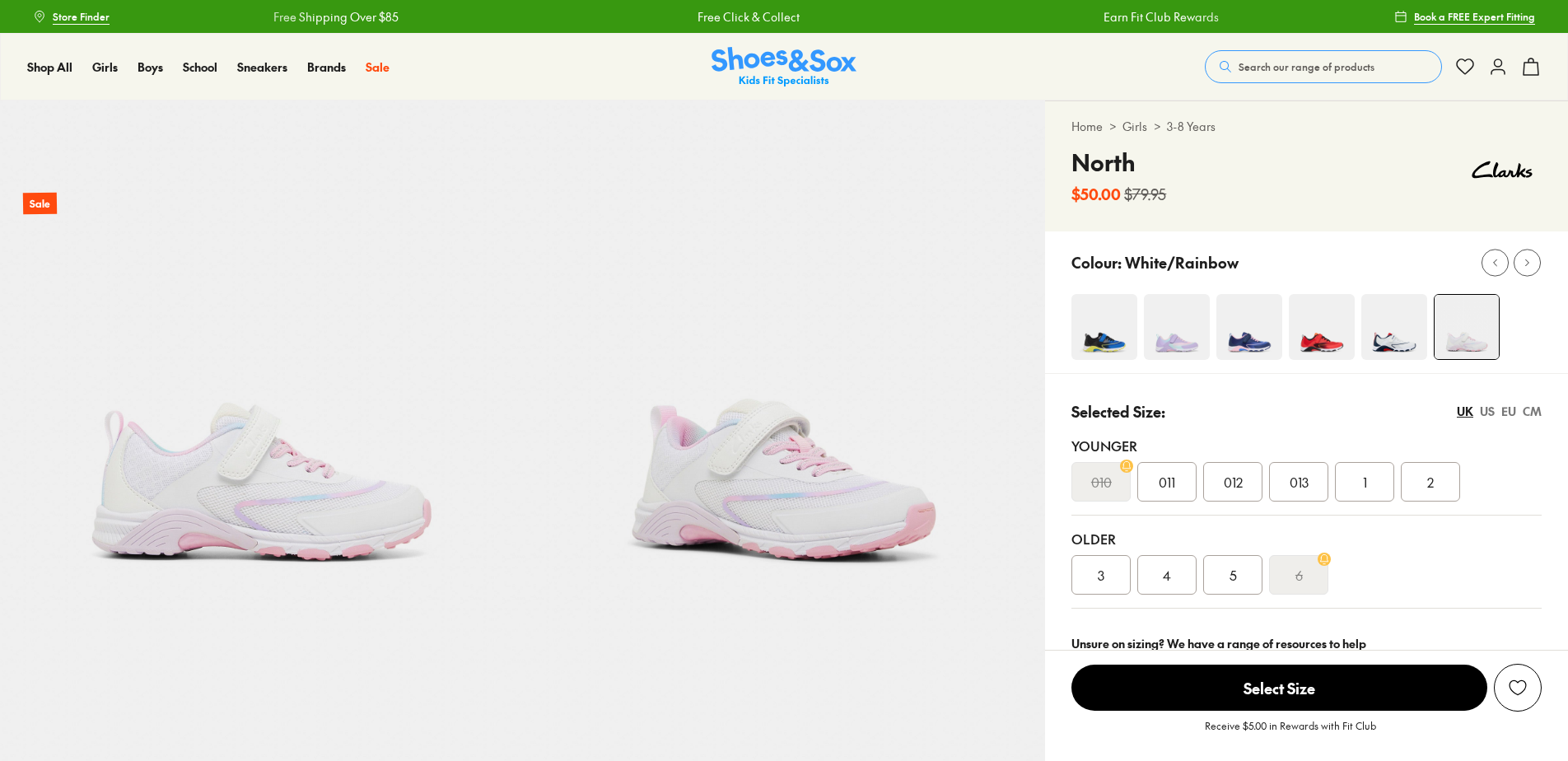
select select "*"
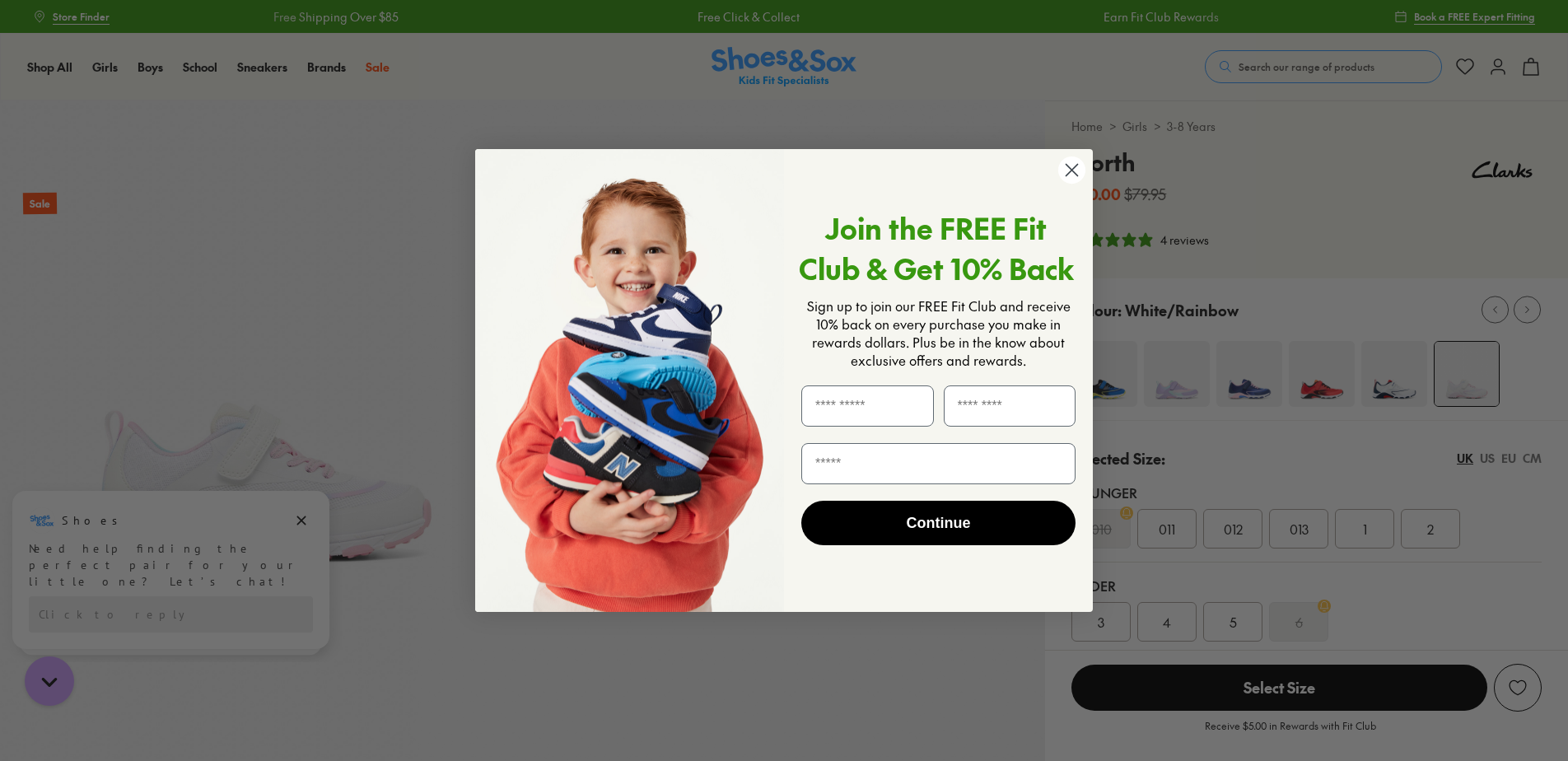
click at [1075, 168] on circle "Close dialog" at bounding box center [1072, 170] width 27 height 27
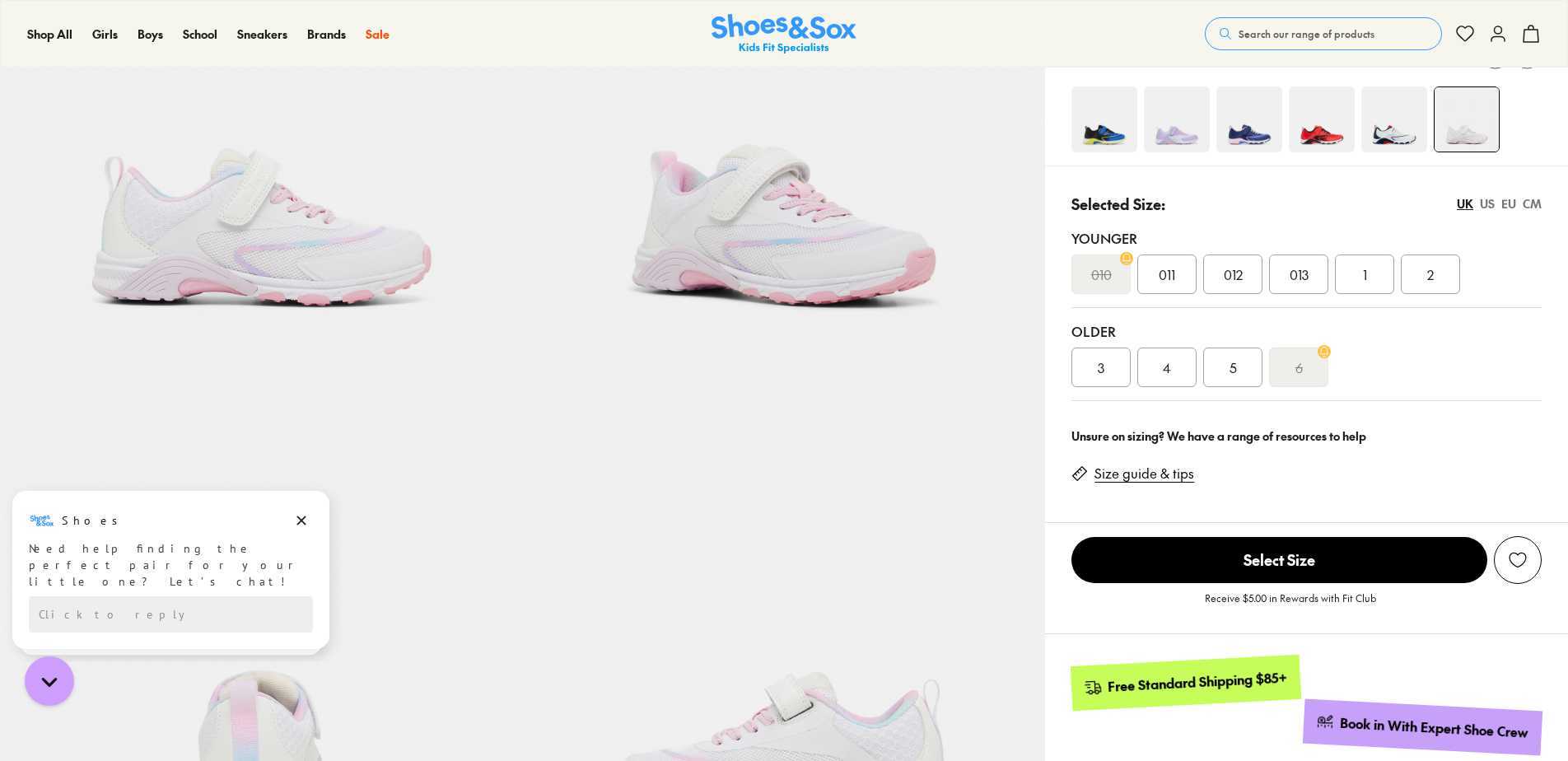
scroll to position [82, 0]
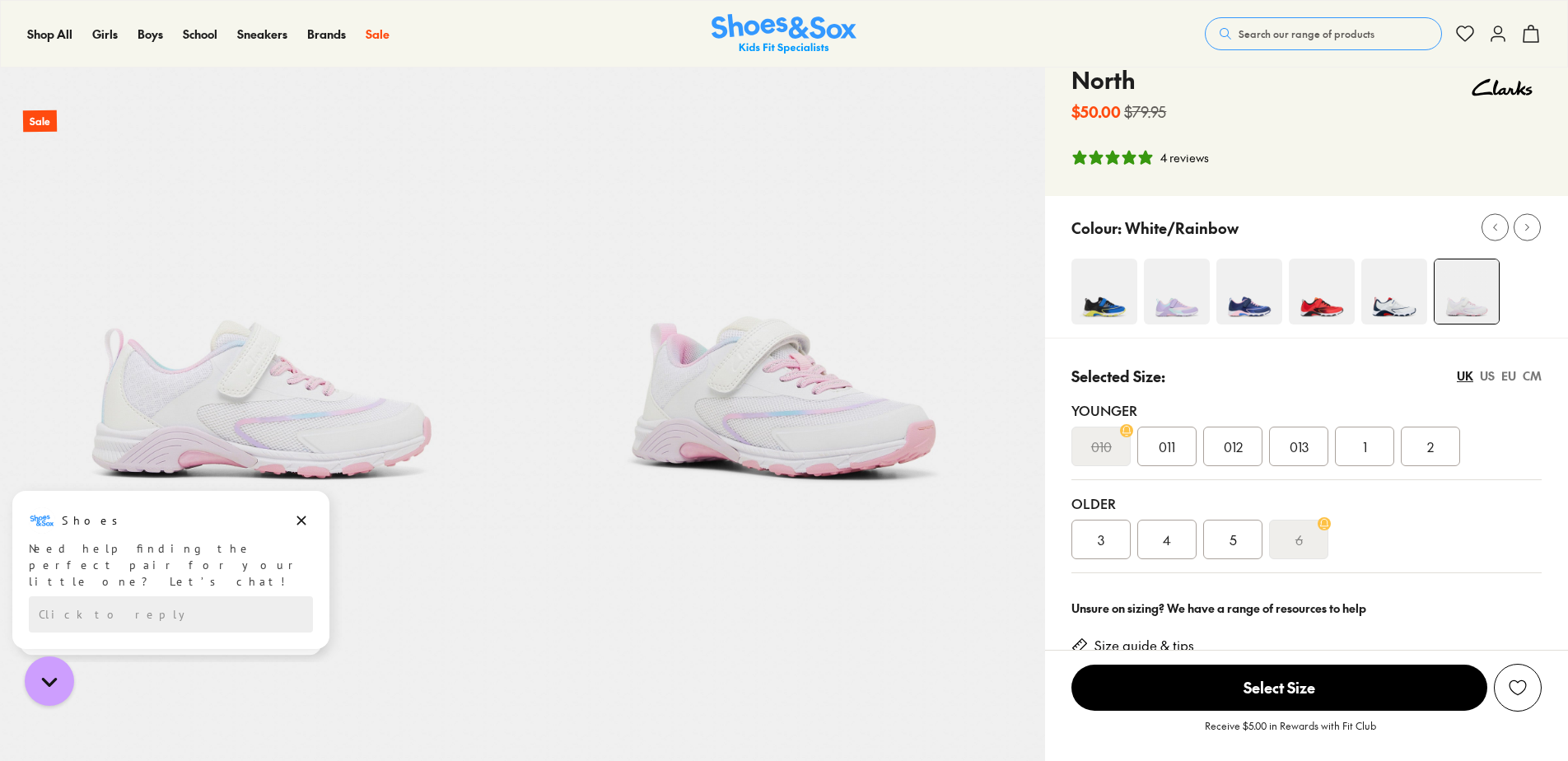
click at [1242, 442] on span "012" at bounding box center [1233, 446] width 19 height 20
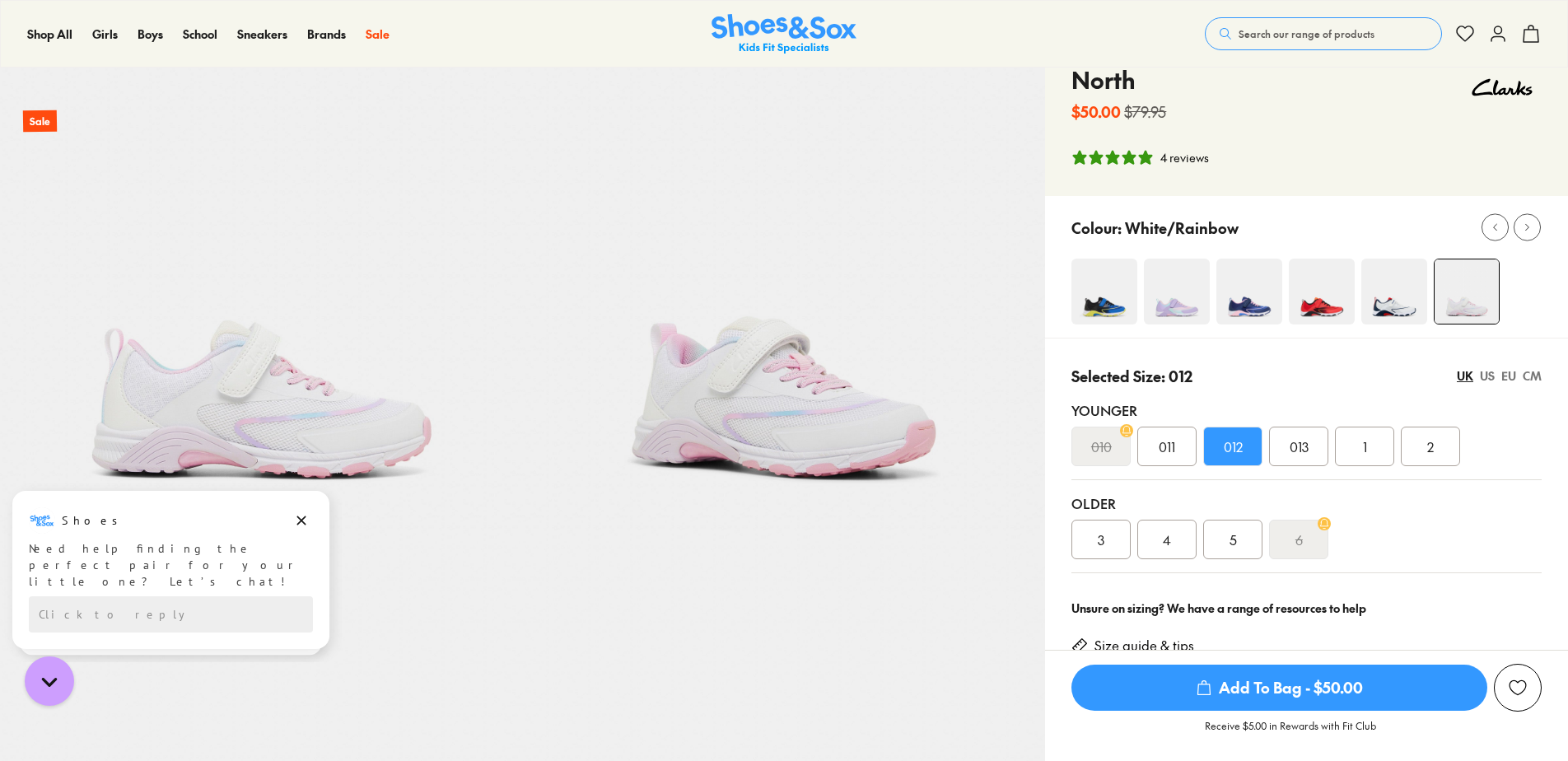
click at [1512, 375] on div "EU" at bounding box center [1508, 375] width 14 height 17
click at [1467, 374] on div "UK" at bounding box center [1465, 375] width 16 height 17
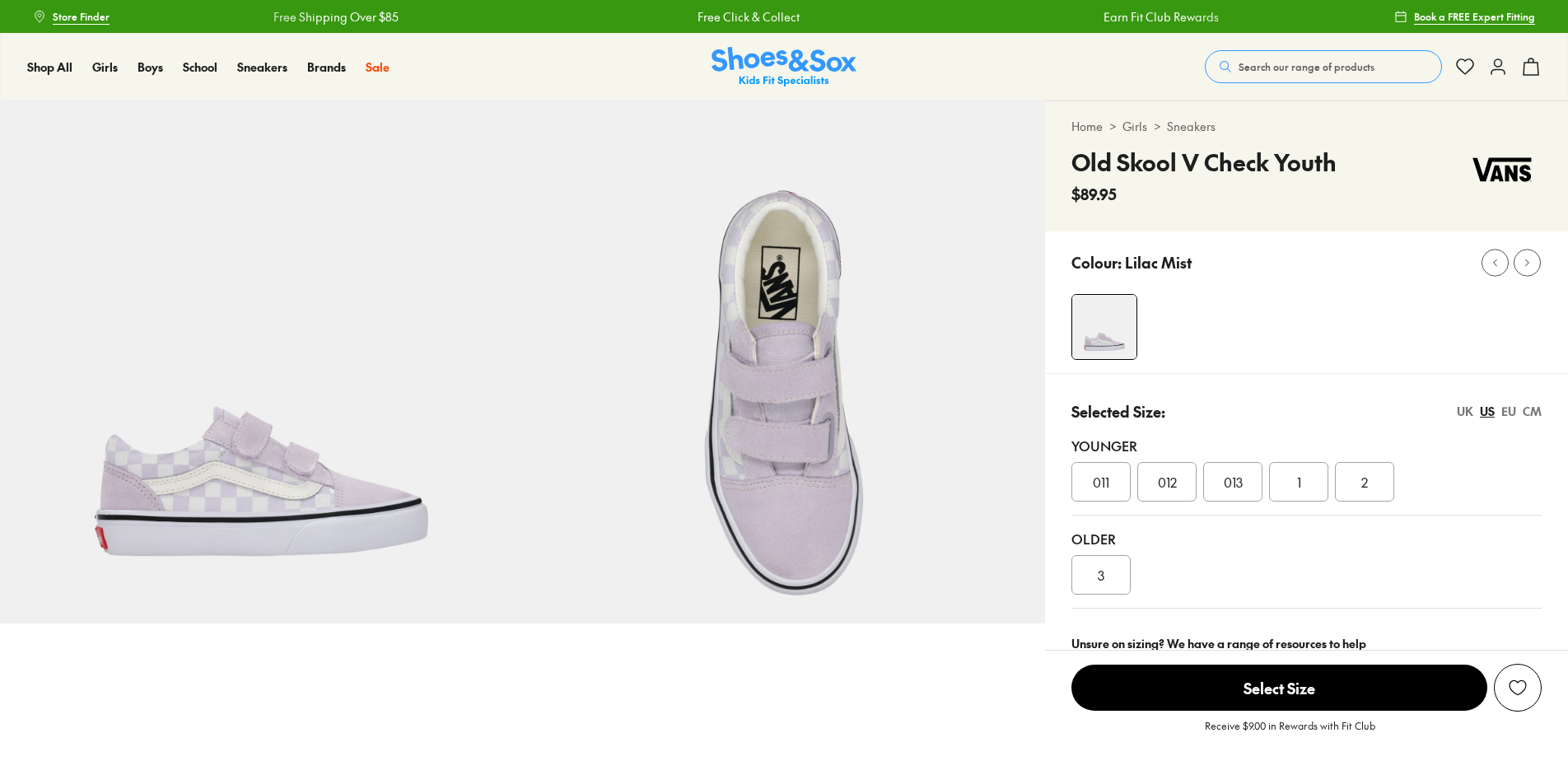
select select "*"
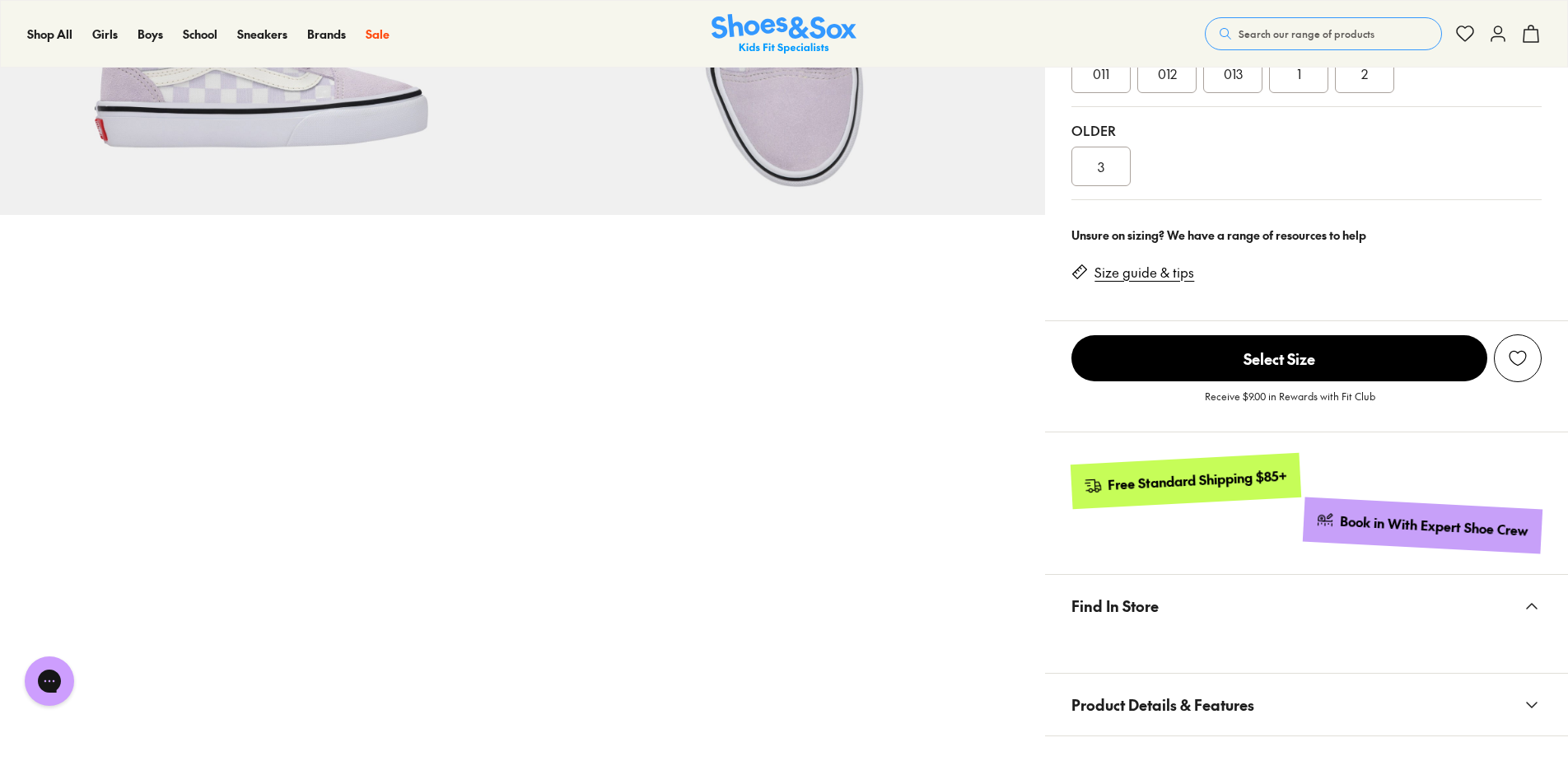
scroll to position [82, 0]
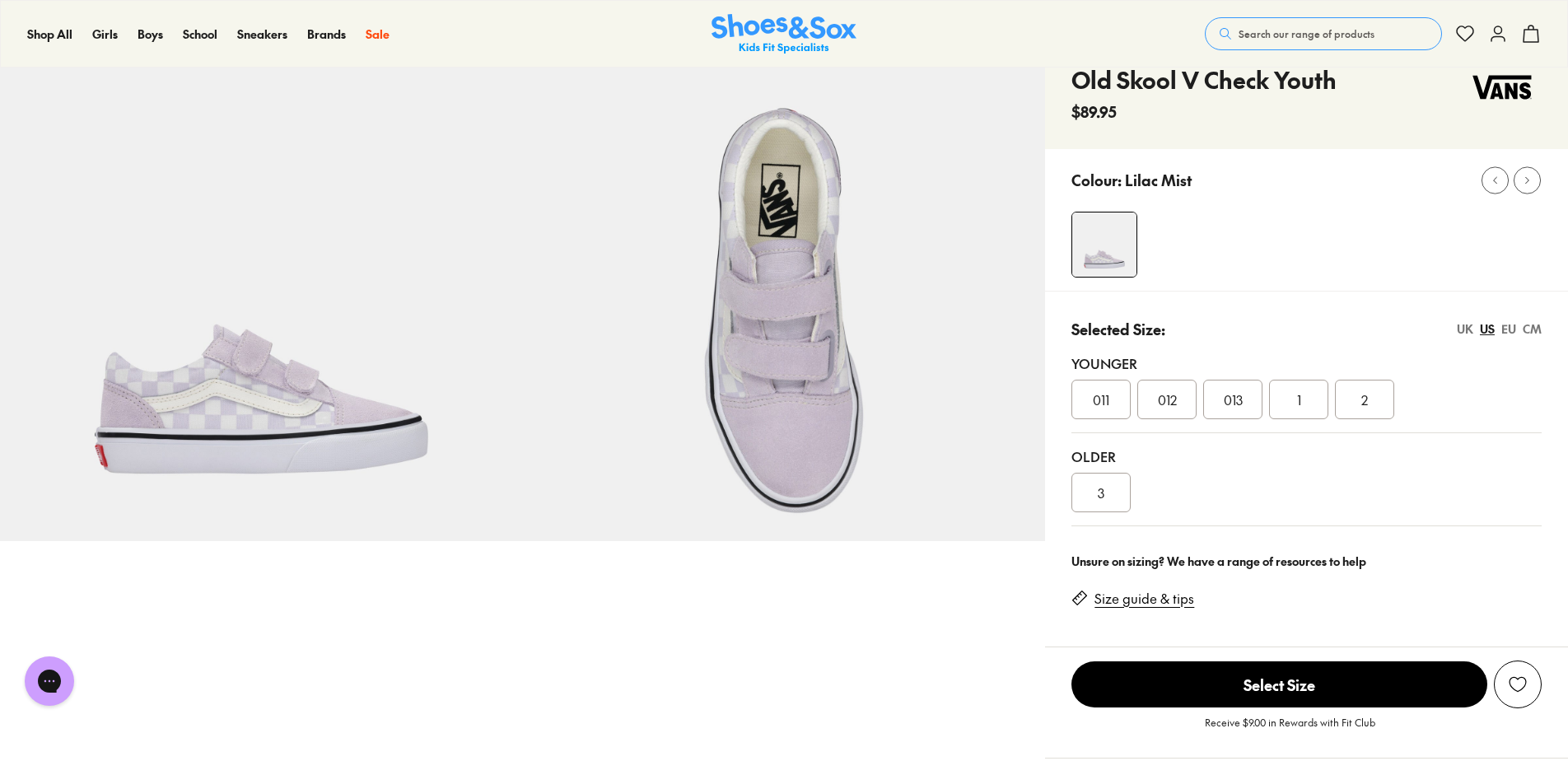
click at [1177, 407] on div "012" at bounding box center [1167, 399] width 60 height 40
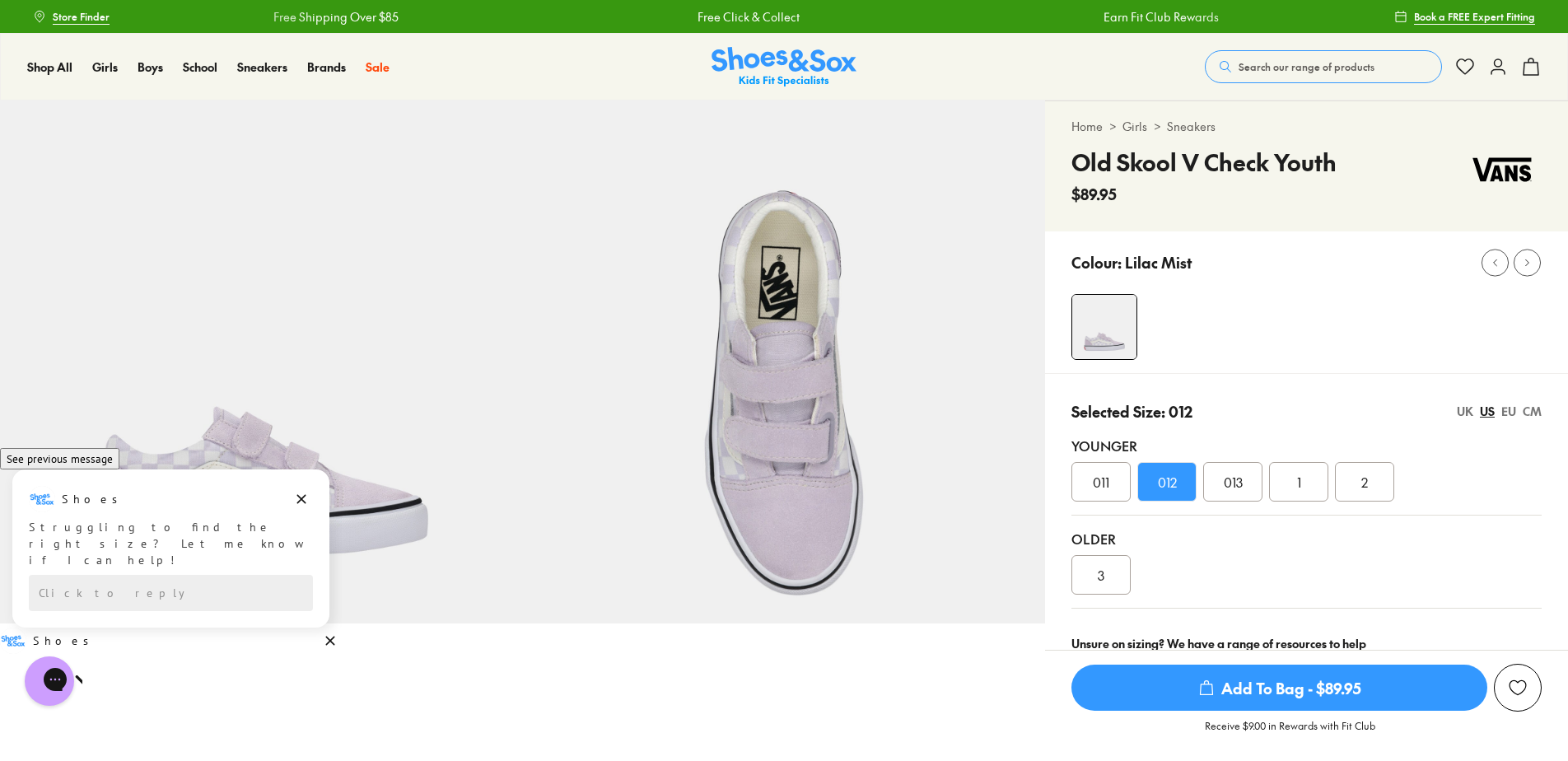
click at [1508, 410] on div "EU" at bounding box center [1508, 410] width 14 height 17
click at [1482, 410] on div "US" at bounding box center [1488, 410] width 14 height 17
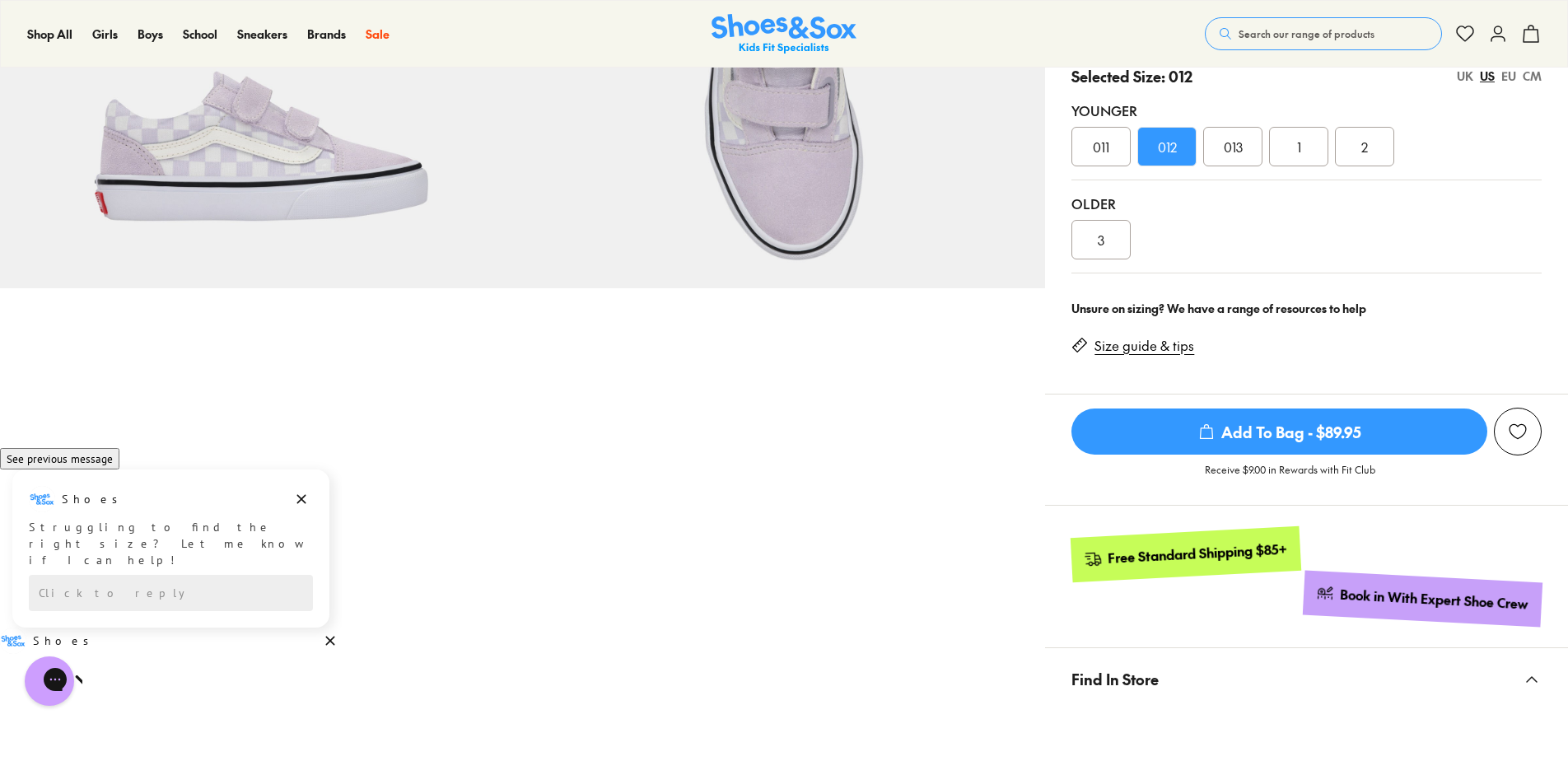
scroll to position [164, 0]
